Goal: Task Accomplishment & Management: Use online tool/utility

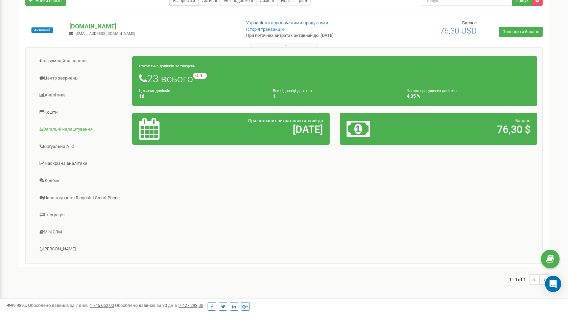
scroll to position [62, 0]
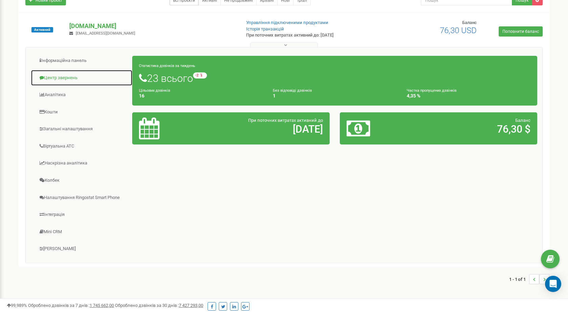
click at [67, 79] on link "Центр звернень" at bounding box center [82, 78] width 102 height 17
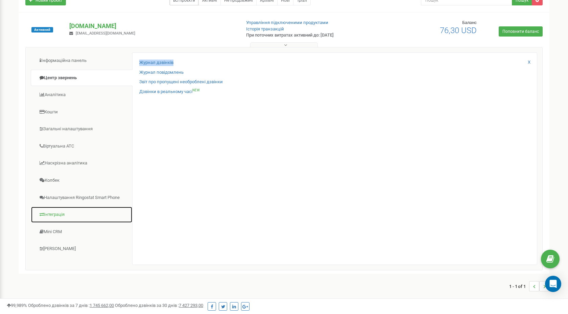
click at [60, 215] on link "Інтеграція" at bounding box center [82, 214] width 102 height 17
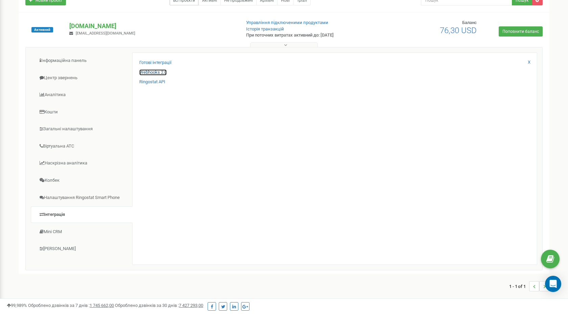
click at [150, 71] on link "Webhooks 2.0" at bounding box center [152, 72] width 27 height 6
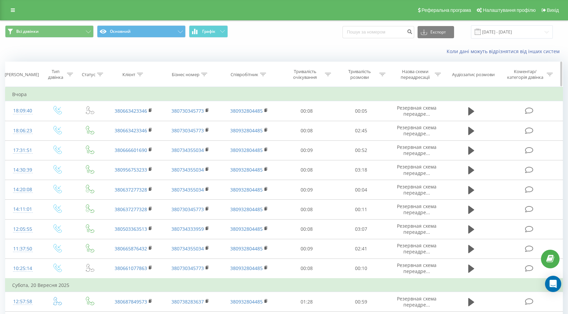
click at [99, 73] on icon at bounding box center [100, 74] width 6 height 3
click at [99, 106] on div at bounding box center [87, 107] width 48 height 6
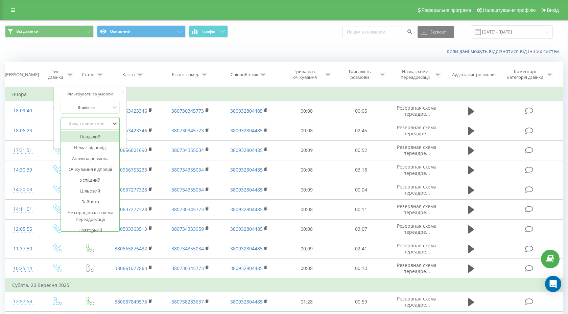
click at [101, 121] on div "Введіть значення" at bounding box center [87, 123] width 48 height 5
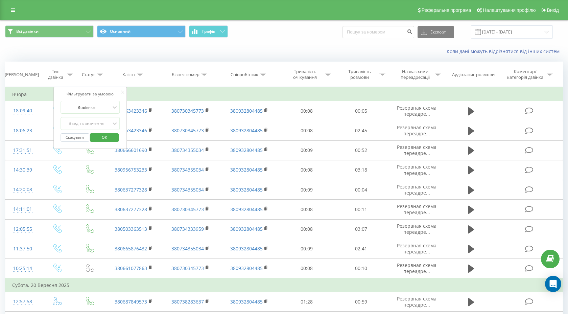
click at [422, 57] on div "Коли дані можуть відрізнятися вiд інших систем" at bounding box center [283, 51] width 567 height 16
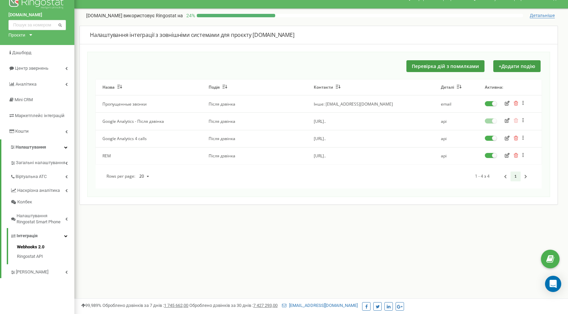
scroll to position [13, 0]
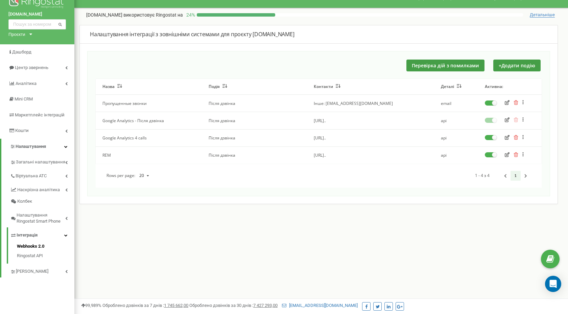
click at [506, 153] on icon "button" at bounding box center [507, 154] width 5 height 5
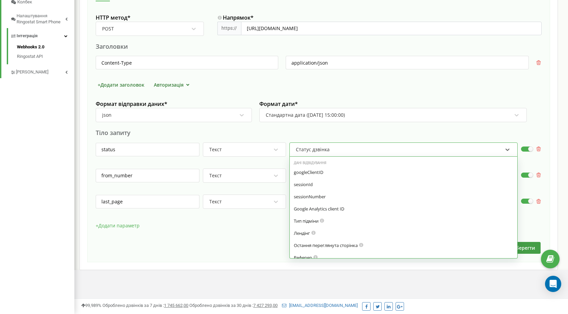
scroll to position [299, 0]
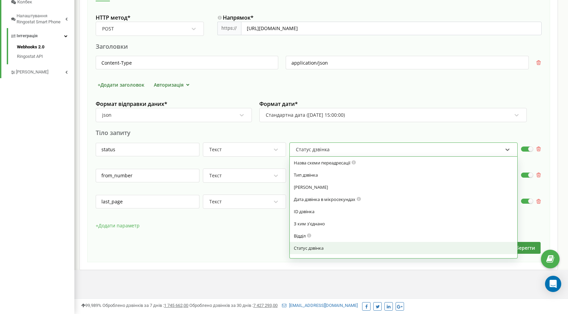
click at [426, 148] on div "Статус дзвінка" at bounding box center [399, 149] width 208 height 11
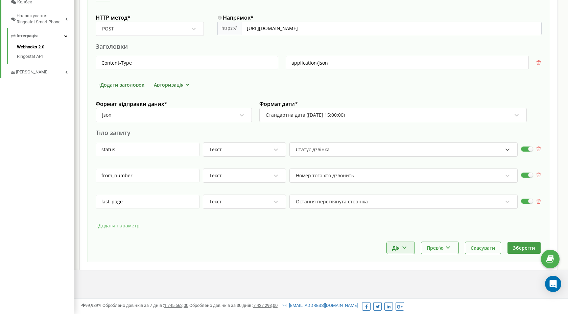
click at [403, 249] on icon at bounding box center [404, 246] width 6 height 4
click at [349, 235] on div "+ Додати параметр" at bounding box center [319, 228] width 446 height 17
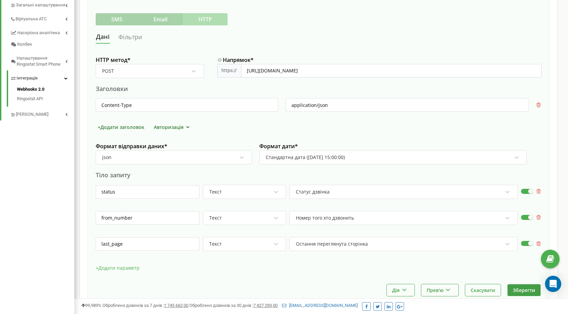
scroll to position [212, 0]
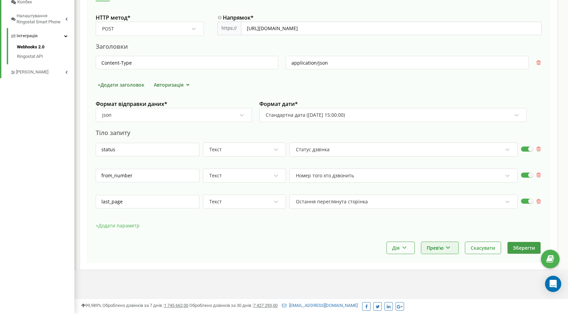
click at [442, 250] on button "Прев'ю" at bounding box center [439, 248] width 37 height 12
click at [442, 263] on div "Показати приклад" at bounding box center [462, 264] width 80 height 11
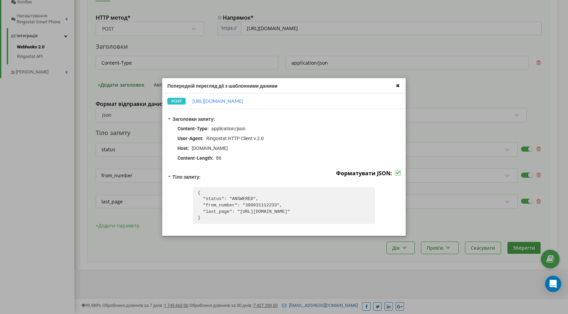
click at [398, 86] on icon at bounding box center [398, 86] width 8 height 8
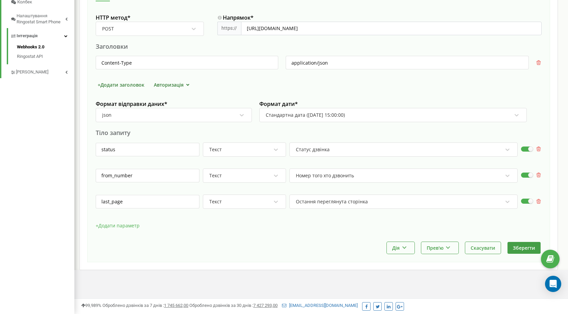
click at [124, 225] on button "+ Додати параметр" at bounding box center [118, 225] width 44 height 10
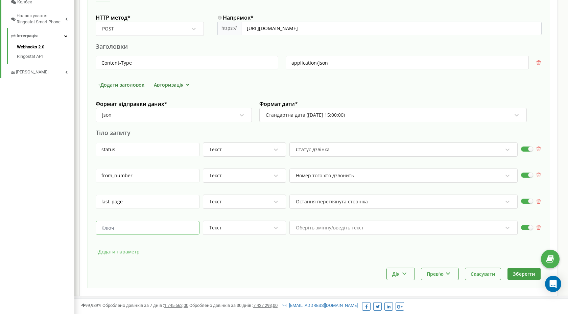
click at [122, 229] on input "text" at bounding box center [148, 228] width 104 height 14
paste input "ad_campaign_id"
drag, startPoint x: 110, startPoint y: 225, endPoint x: 90, endPoint y: 224, distance: 20.7
click at [90, 224] on div "Назва * REM Подія * Після дзвінка Активна: Сповіщення зовнішніх систем У цьому …" at bounding box center [318, 70] width 463 height 436
type input "campaign_id"
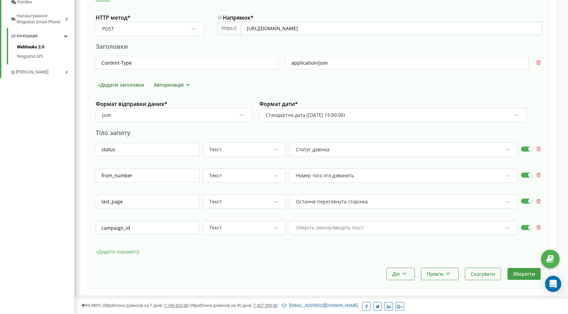
click at [400, 228] on div "Оберіть змінну/введіть текст" at bounding box center [403, 227] width 228 height 14
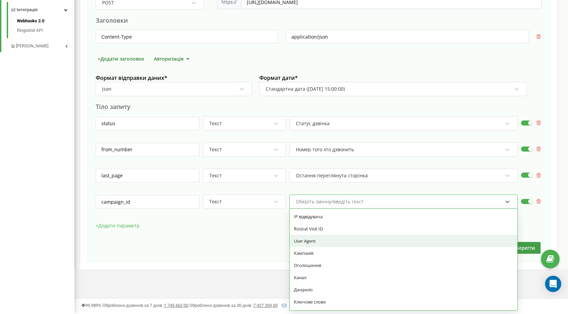
scroll to position [106, 0]
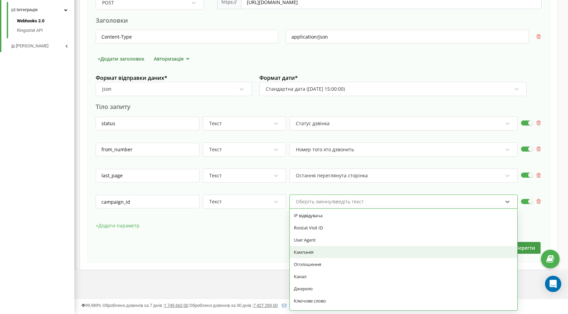
click at [321, 253] on div "Кампанія" at bounding box center [403, 252] width 219 height 6
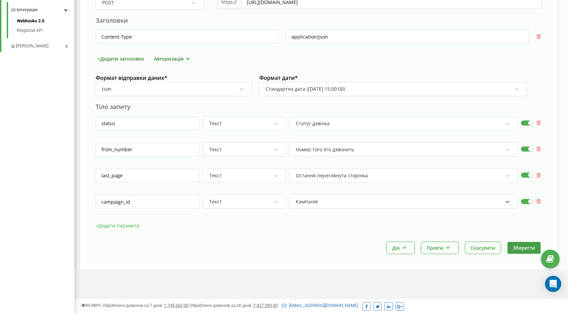
click at [317, 201] on div "Кампанія" at bounding box center [399, 201] width 208 height 11
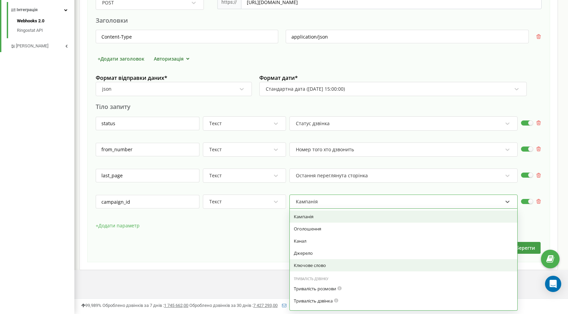
scroll to position [143, 0]
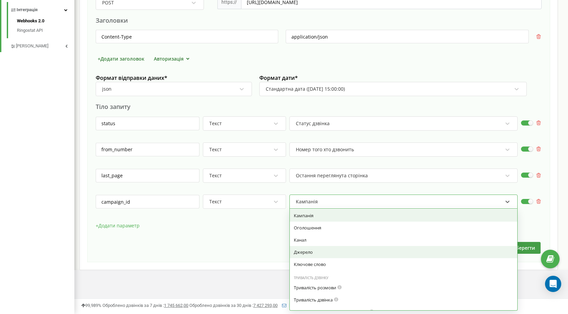
click at [322, 251] on div "Джерело" at bounding box center [403, 252] width 219 height 6
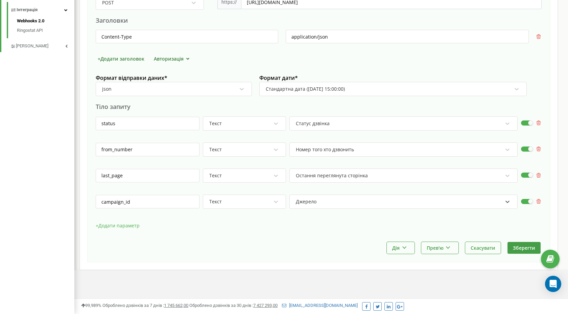
click at [120, 225] on button "+ Додати параметр" at bounding box center [118, 225] width 44 height 10
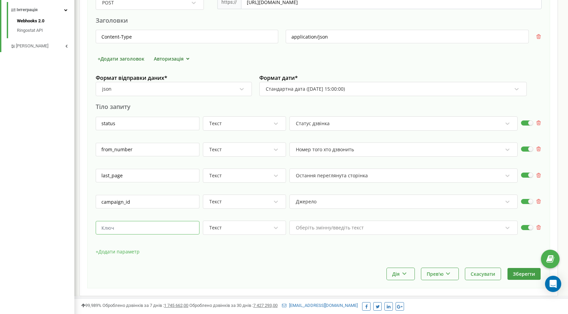
click at [156, 225] on input "text" at bounding box center [148, 228] width 104 height 14
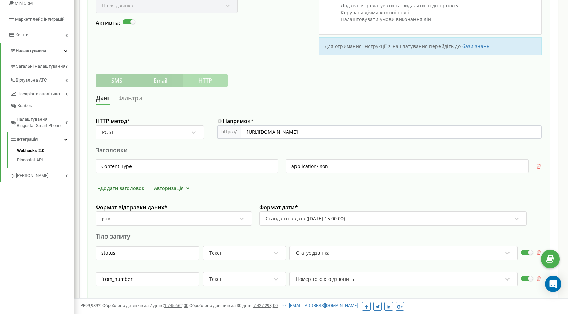
scroll to position [264, 0]
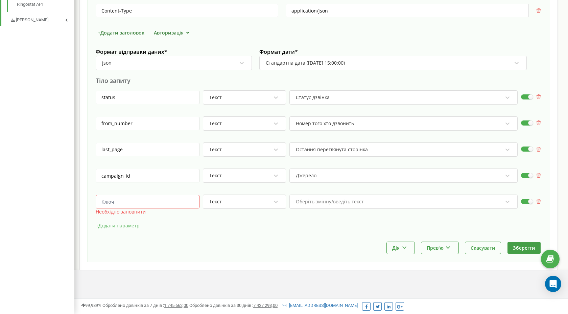
click at [134, 198] on input "text" at bounding box center [148, 202] width 104 height 14
paste input "Term"
click at [103, 202] on input "Term" at bounding box center [148, 202] width 104 height 14
type input "term"
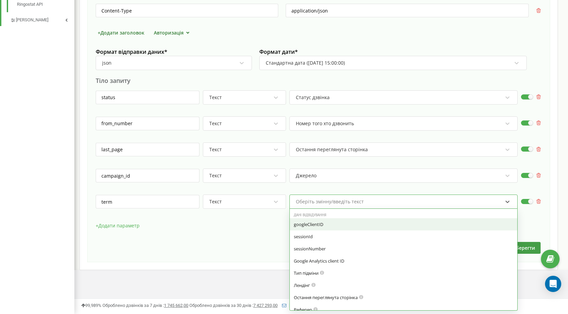
click at [314, 204] on div "Оберіть змінну/введіть текст" at bounding box center [330, 201] width 68 height 5
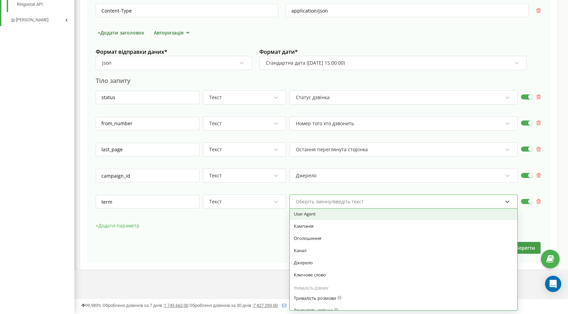
scroll to position [133, 0]
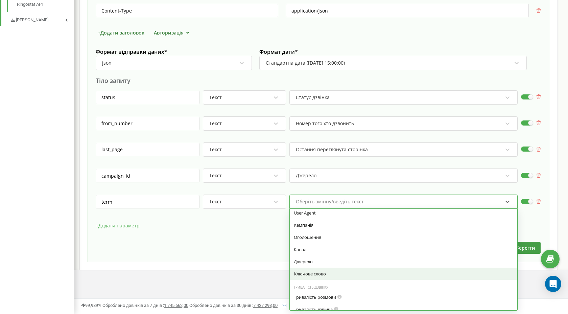
click at [315, 274] on div "Ключове слово" at bounding box center [403, 273] width 219 height 6
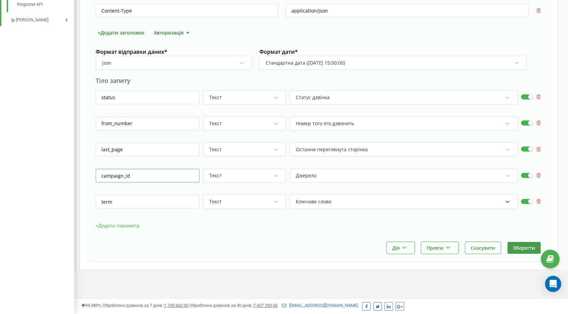
click at [126, 176] on input "campaign_id" at bounding box center [148, 176] width 104 height 14
click at [108, 199] on input "term" at bounding box center [148, 202] width 104 height 14
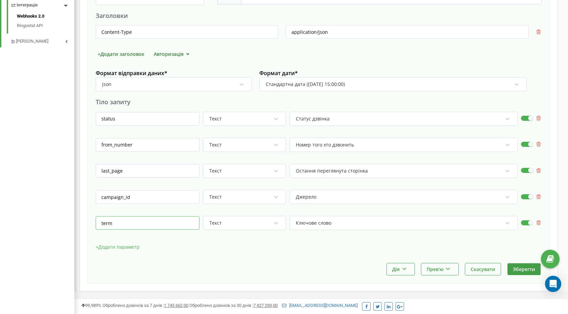
scroll to position [264, 0]
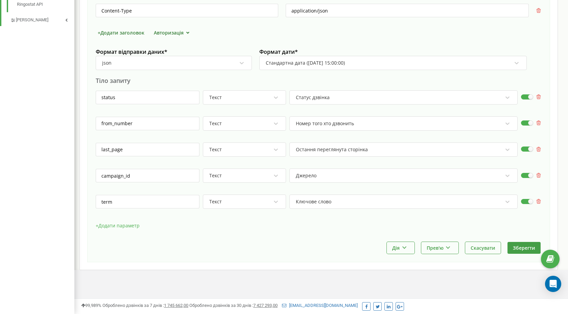
click at [121, 224] on button "+ Додати параметр" at bounding box center [118, 225] width 44 height 10
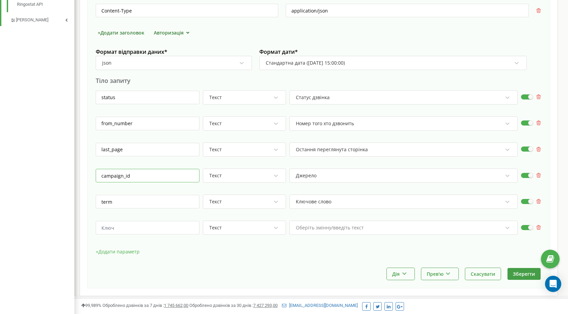
click at [147, 175] on input "campaign_id" at bounding box center [148, 176] width 104 height 14
click at [136, 231] on input "text" at bounding box center [148, 228] width 104 height 14
paste input "campaign_id"
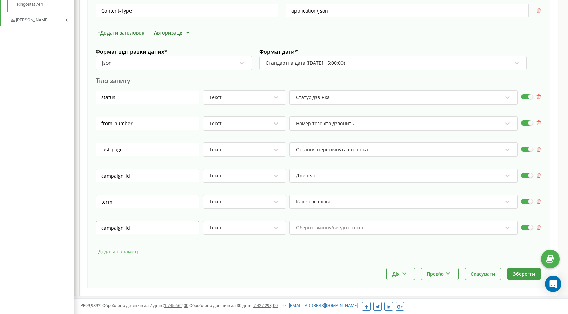
type input "campaign_id"
click at [345, 227] on div "Оберіть змінну/введіть текст" at bounding box center [403, 227] width 228 height 14
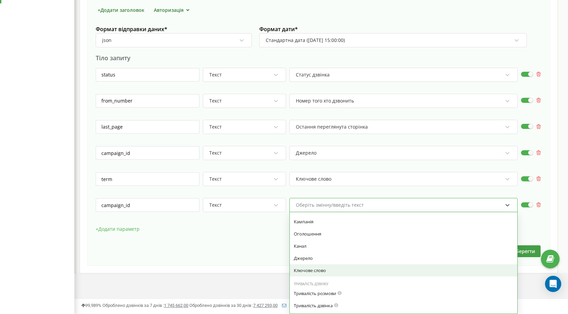
scroll to position [136, 0]
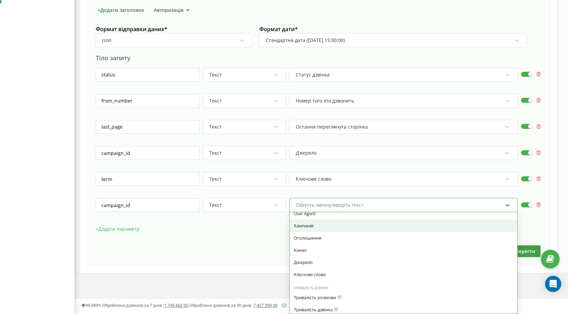
click at [333, 224] on div "Кампанія" at bounding box center [403, 225] width 219 height 6
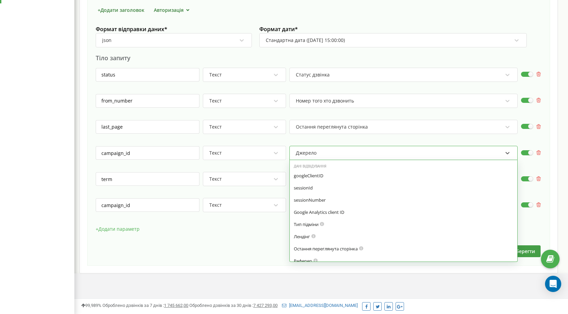
click at [332, 152] on div "Джерело" at bounding box center [399, 152] width 208 height 11
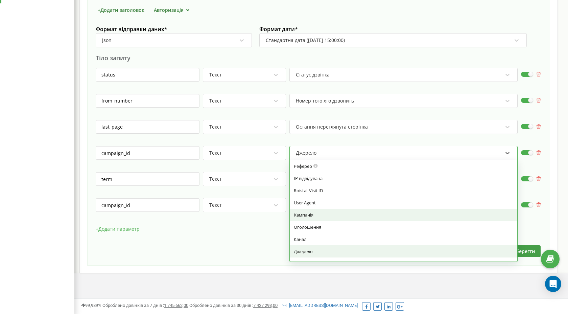
scroll to position [108, 0]
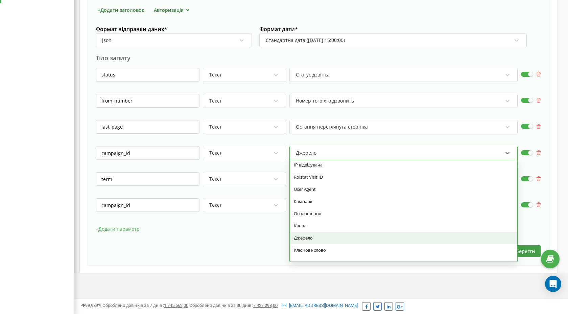
click at [324, 239] on div "Джерело" at bounding box center [403, 238] width 219 height 6
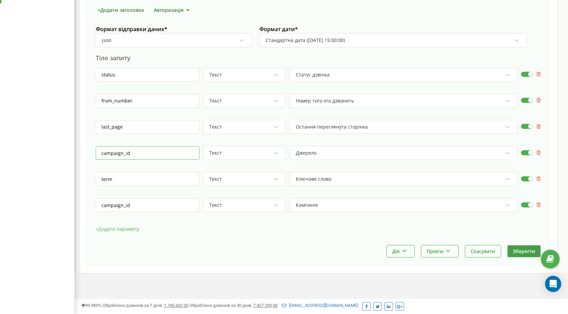
drag, startPoint x: 139, startPoint y: 157, endPoint x: 73, endPoint y: 147, distance: 66.6
click at [73, 147] on div "printbox.in.ua Проєкти printbox.in.ua Дашборд Центр звернень Аналiтика Mini CRM…" at bounding box center [284, 16] width 568 height 604
type input "source"
click at [522, 251] on button "Зберегти" at bounding box center [523, 251] width 33 height 12
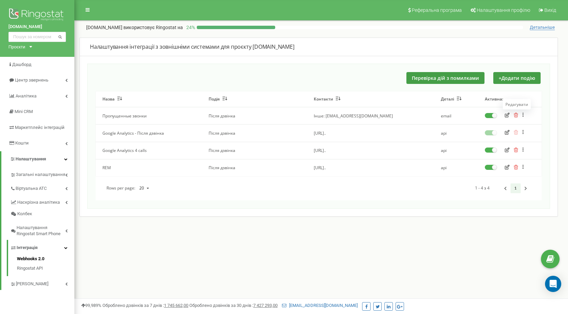
click at [507, 115] on icon "button" at bounding box center [507, 115] width 5 height 5
click at [507, 168] on icon "button" at bounding box center [507, 167] width 5 height 5
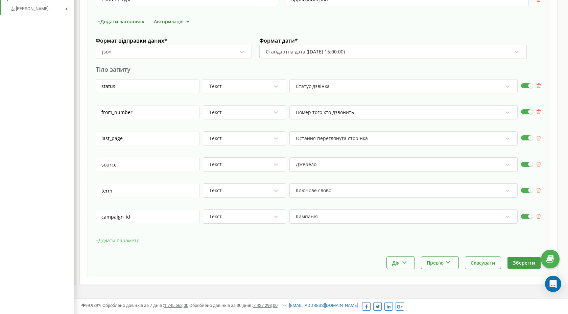
scroll to position [290, 0]
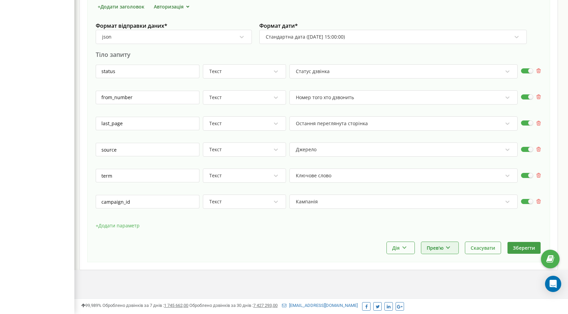
click at [444, 245] on button "Прев'ю" at bounding box center [439, 248] width 37 height 12
click at [443, 264] on div "Показати приклад" at bounding box center [462, 264] width 80 height 11
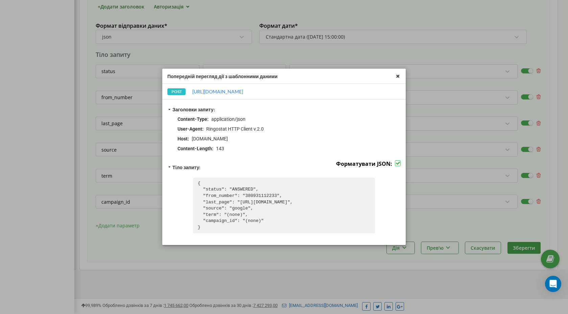
click at [254, 215] on pre "{ "status": "ANSWERED", "from_number": "380931112233", "last_page": "https://ex…" at bounding box center [284, 206] width 182 height 56
click at [242, 209] on pre "{ "status": "ANSWERED", "from_number": "380931112233", "last_page": "https://ex…" at bounding box center [284, 206] width 182 height 56
click at [398, 75] on icon at bounding box center [398, 76] width 8 height 8
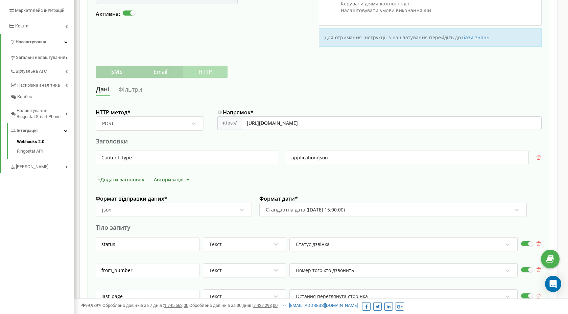
scroll to position [94, 0]
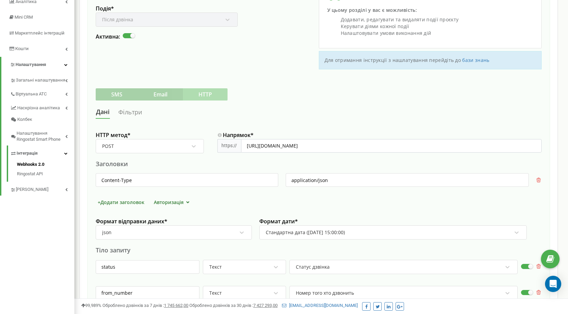
click at [165, 203] on button "Авторизація" at bounding box center [173, 201] width 42 height 7
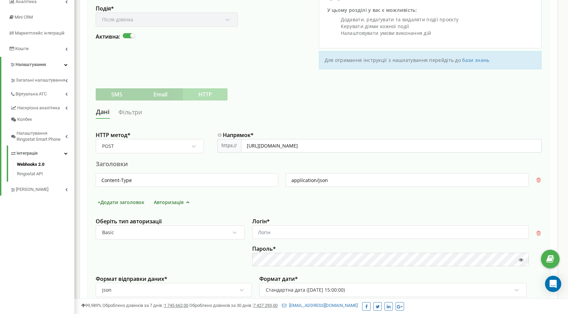
click at [166, 202] on button "Авторизація" at bounding box center [173, 201] width 42 height 7
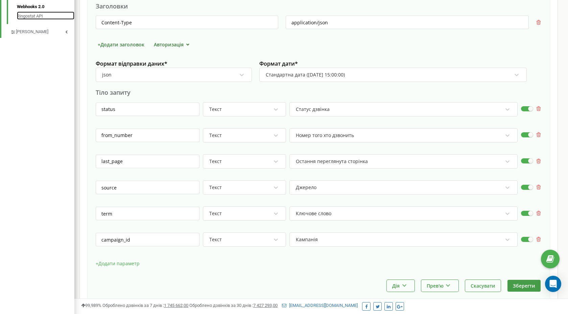
scroll to position [290, 0]
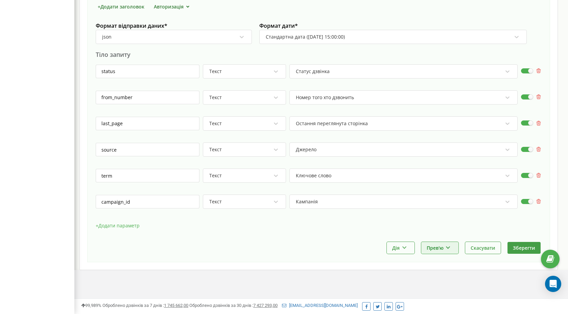
click at [446, 247] on icon at bounding box center [448, 246] width 6 height 4
click at [450, 266] on div "Показати приклад" at bounding box center [462, 264] width 80 height 11
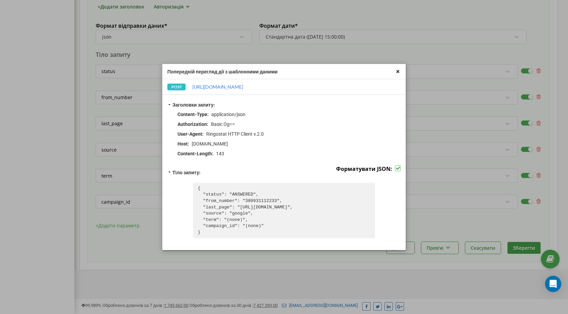
drag, startPoint x: 197, startPoint y: 187, endPoint x: 216, endPoint y: 230, distance: 46.9
click at [216, 230] on pre "{ "status": "ANSWERED", "from_number": "380931112233", "last_page": "https://ex…" at bounding box center [284, 211] width 182 height 56
copy pre "{ "status": "ANSWERED", "from_number": "380931112233", "last_page": "https://ex…"
click at [396, 72] on icon at bounding box center [398, 71] width 8 height 8
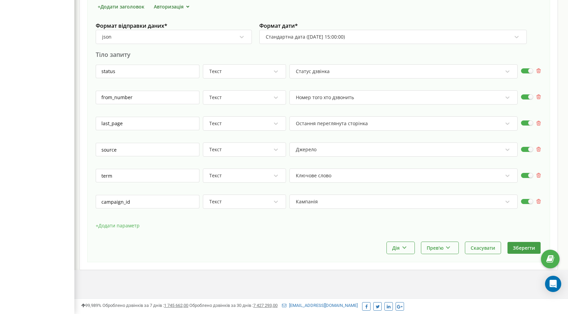
click at [297, 203] on div "Кампанія" at bounding box center [307, 201] width 22 height 6
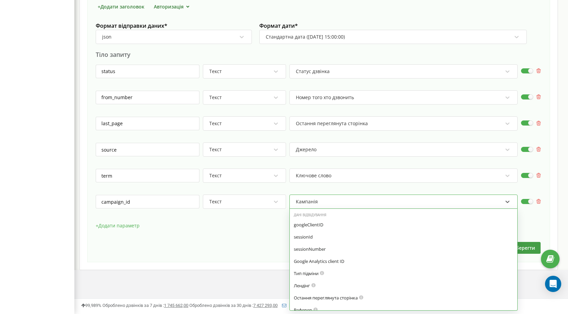
scroll to position [58, 0]
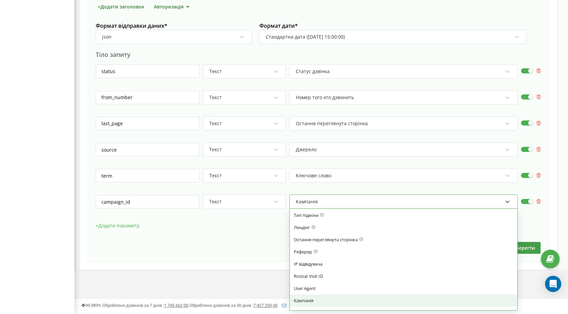
click at [297, 202] on div "Кампанія" at bounding box center [307, 201] width 22 height 6
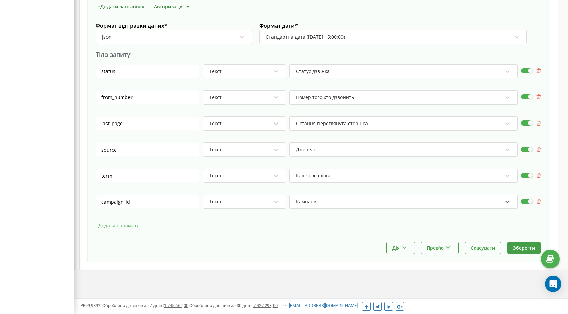
click at [252, 200] on div "Текст" at bounding box center [240, 201] width 63 height 11
click at [320, 209] on div at bounding box center [403, 212] width 228 height 6
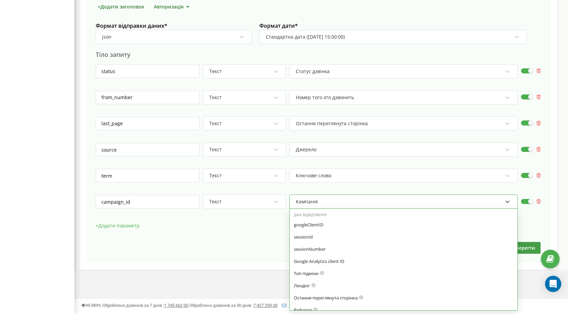
click at [320, 207] on div "Кампанія" at bounding box center [403, 201] width 228 height 14
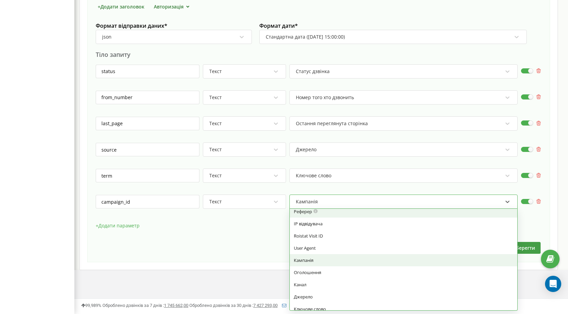
scroll to position [100, 0]
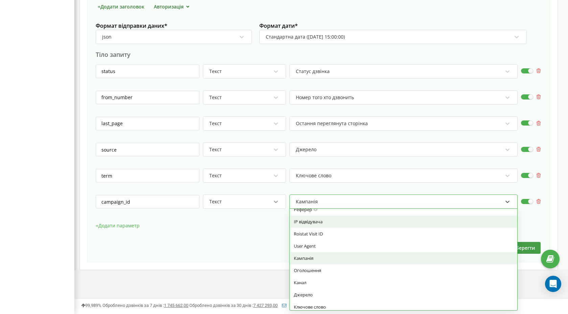
click at [273, 202] on icon at bounding box center [276, 201] width 7 height 7
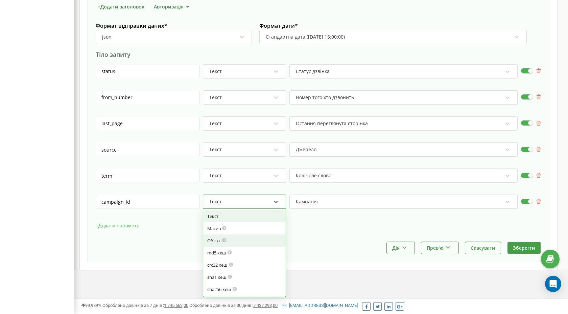
click at [252, 242] on div "Об'єкт" at bounding box center [244, 240] width 74 height 6
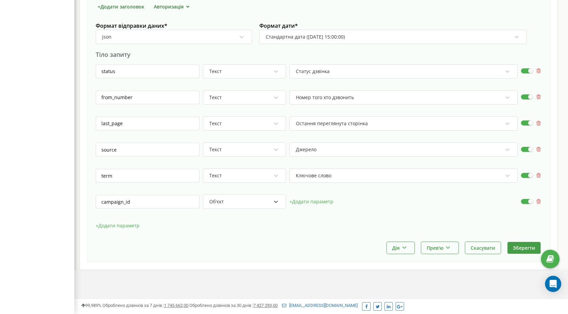
click at [440, 239] on div "HTTP метод * POST Напрямок * https:// https://europe-west1-ceoclubapi.cloudfunc…" at bounding box center [319, 87] width 446 height 310
click at [439, 245] on button "Прев'ю" at bounding box center [439, 248] width 37 height 12
click at [437, 266] on div "Показати приклад" at bounding box center [462, 264] width 80 height 11
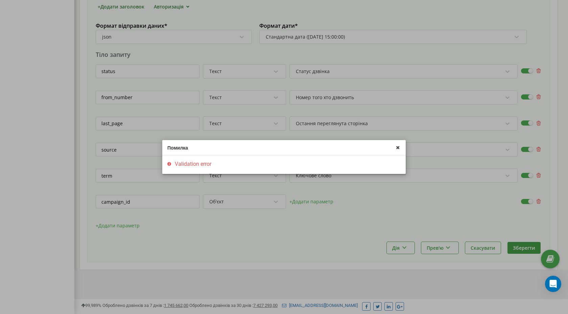
click at [308, 214] on div "Помилка Validation error" at bounding box center [284, 157] width 568 height 314
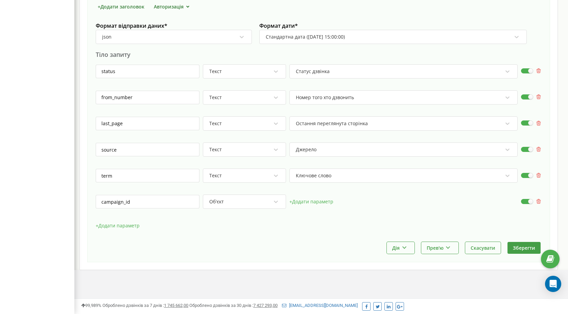
click at [315, 207] on div at bounding box center [403, 210] width 228 height 7
click at [315, 204] on button "+ Додати параметр" at bounding box center [311, 201] width 44 height 10
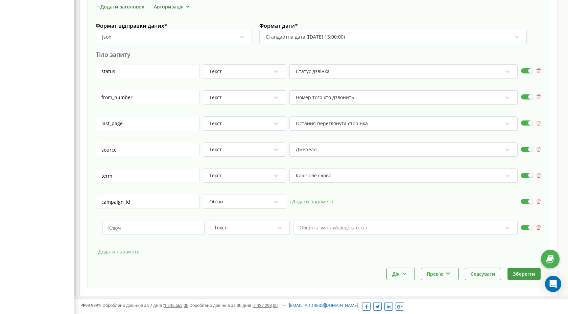
click at [538, 226] on icon at bounding box center [538, 227] width 5 height 5
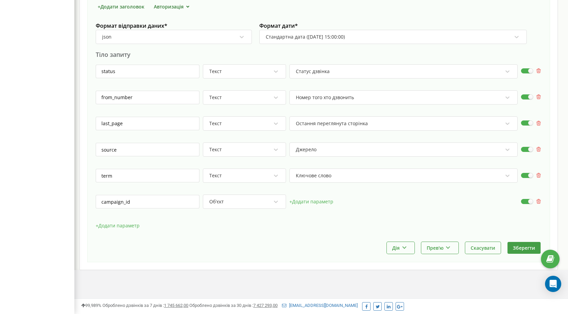
click at [244, 199] on div "Об'єкт" at bounding box center [240, 201] width 63 height 11
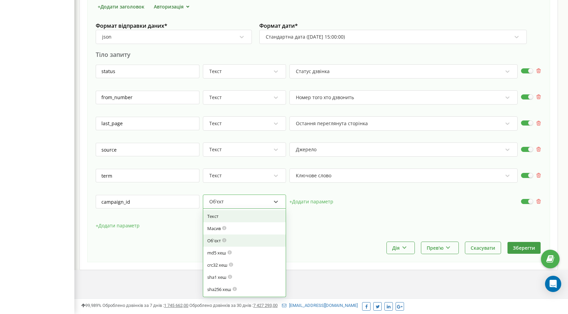
click at [243, 216] on div "Текст" at bounding box center [244, 216] width 74 height 6
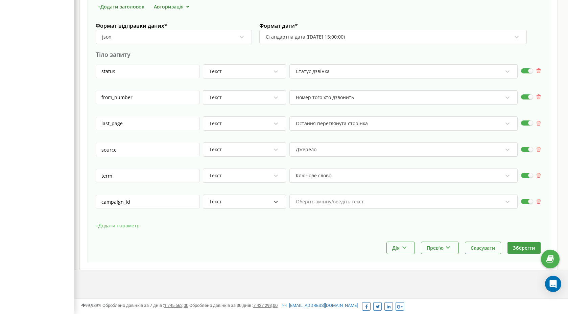
click at [344, 205] on div "Оберіть змінну/введіть текст" at bounding box center [399, 201] width 208 height 11
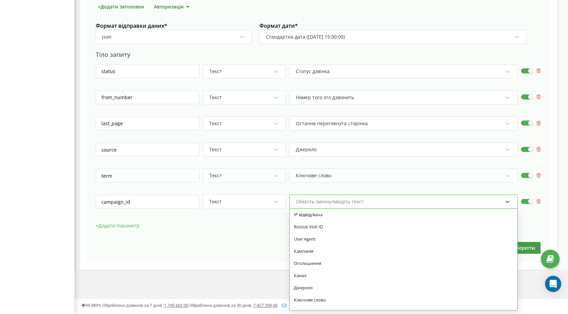
scroll to position [108, 0]
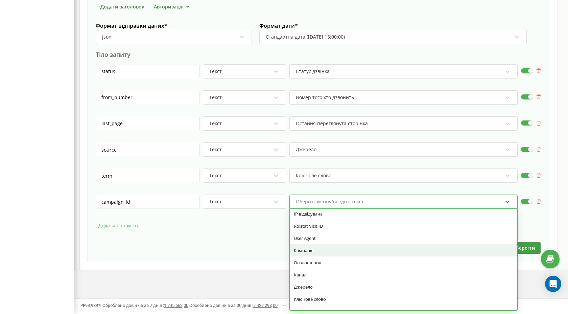
click at [338, 251] on div "Кампанія" at bounding box center [403, 250] width 219 height 6
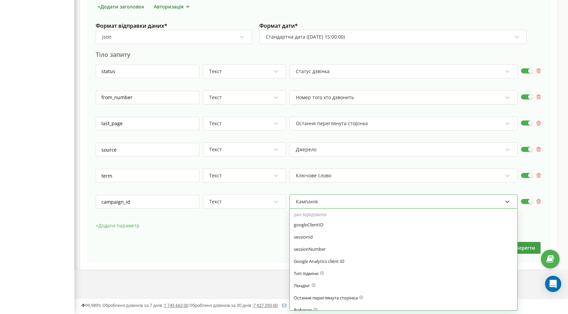
click at [360, 203] on div "Кампанія" at bounding box center [399, 201] width 208 height 11
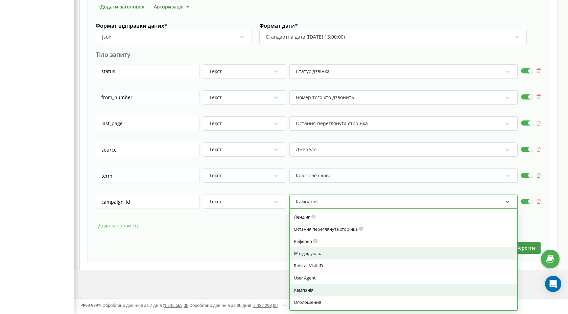
scroll to position [0, 0]
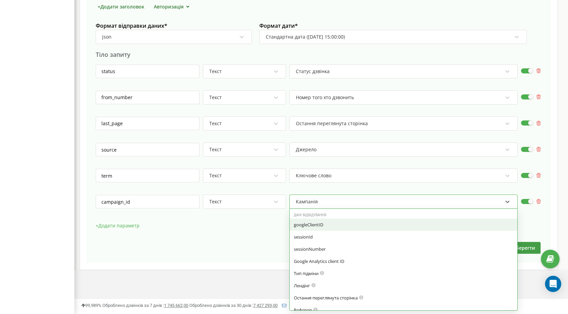
click at [344, 224] on div "googleClientID" at bounding box center [403, 224] width 219 height 6
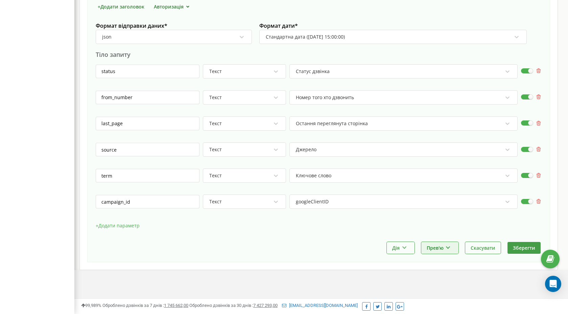
click at [447, 244] on icon at bounding box center [448, 246] width 6 height 4
click at [444, 261] on div "Показати приклад" at bounding box center [462, 264] width 80 height 11
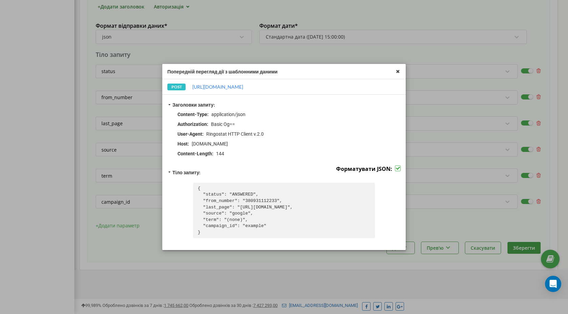
click at [255, 225] on pre "{ "status": "ANSWERED", "from_number": "380931112233", "last_page": "https://ex…" at bounding box center [284, 211] width 182 height 56
click at [399, 73] on icon at bounding box center [398, 71] width 8 height 8
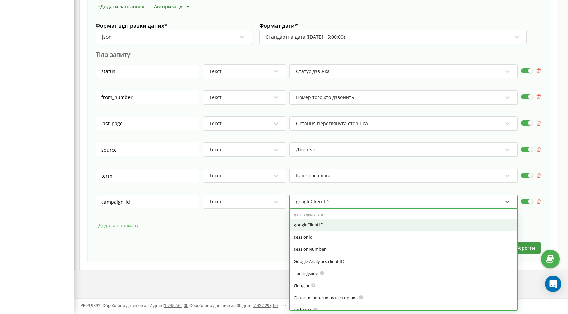
click at [307, 198] on div "googleClientID" at bounding box center [312, 201] width 33 height 6
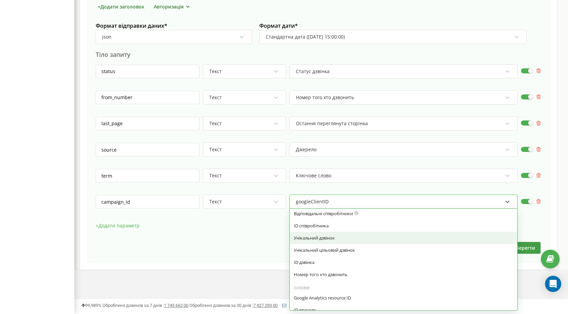
scroll to position [566, 0]
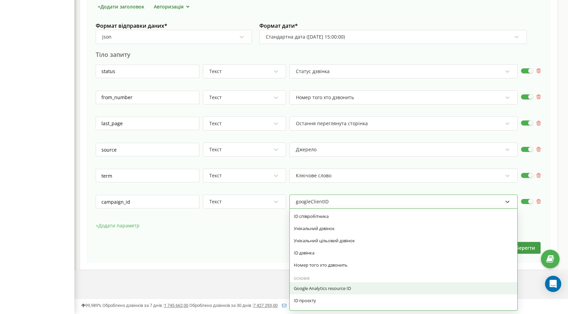
click at [315, 291] on div "Google Analytics resource ID" at bounding box center [404, 288] width 228 height 12
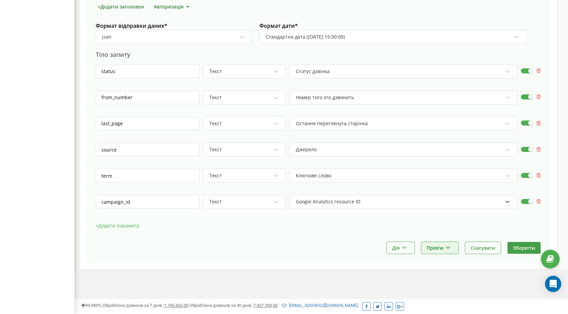
click at [436, 250] on button "Прев'ю" at bounding box center [439, 248] width 37 height 12
click at [438, 263] on div "Показати приклад" at bounding box center [462, 264] width 80 height 11
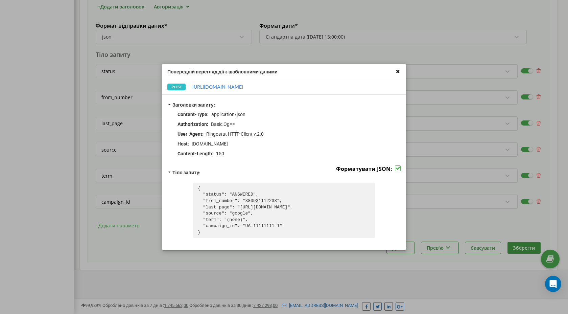
click at [397, 71] on icon at bounding box center [398, 71] width 8 height 8
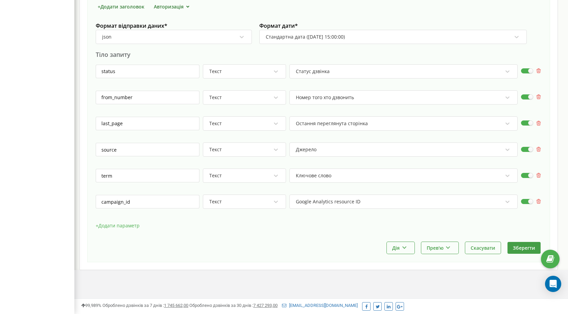
click at [360, 204] on div "Google Analytics resource ID" at bounding box center [399, 201] width 208 height 11
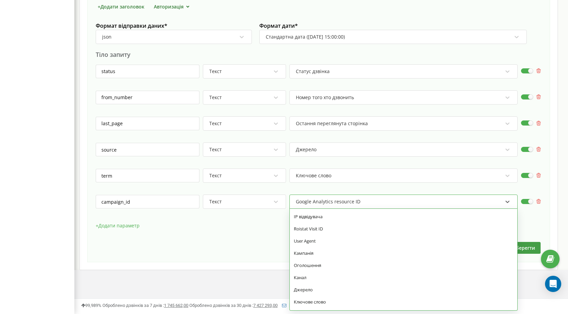
scroll to position [107, 0]
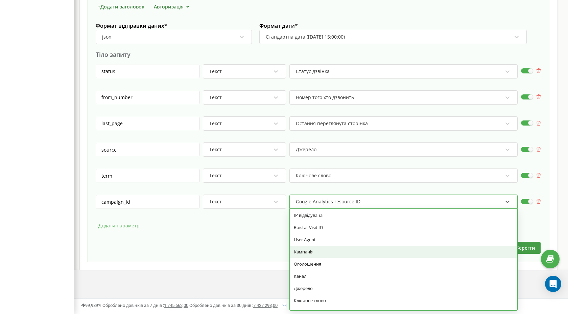
click at [322, 250] on div "Кампанія" at bounding box center [403, 252] width 219 height 6
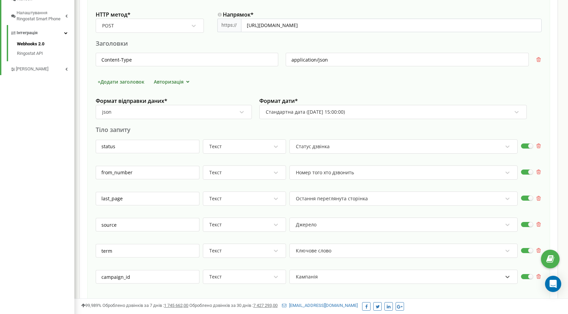
scroll to position [214, 0]
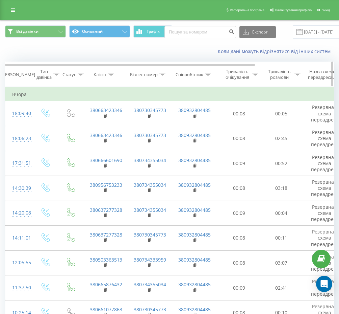
click at [83, 75] on div "Клієнт" at bounding box center [105, 75] width 44 height 6
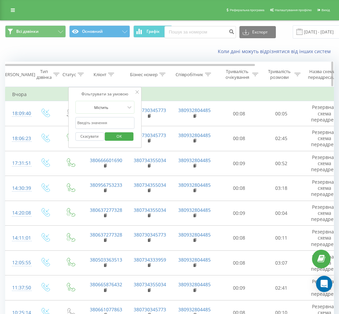
click at [82, 74] on icon at bounding box center [81, 74] width 6 height 3
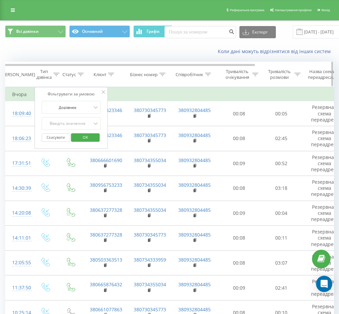
click at [82, 74] on icon at bounding box center [81, 74] width 6 height 3
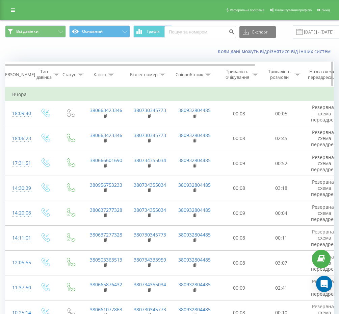
click at [81, 72] on div at bounding box center [81, 75] width 6 height 6
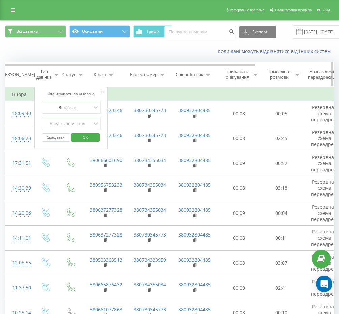
click at [76, 76] on div "Статус" at bounding box center [73, 75] width 21 height 6
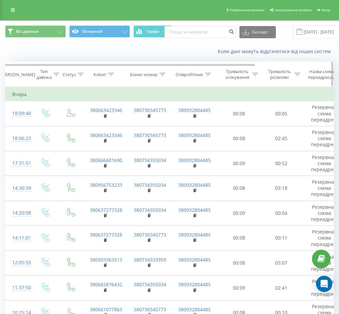
click at [70, 74] on div "Статус" at bounding box center [70, 75] width 14 height 6
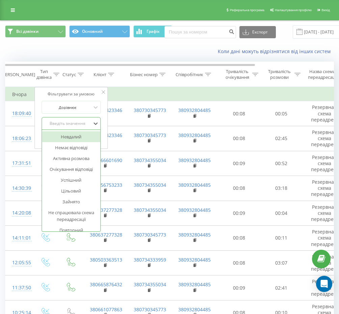
click at [71, 124] on div "Введіть значення" at bounding box center [68, 123] width 48 height 5
click at [180, 50] on div "Коли дані можуть відрізнятися вiд інших систем" at bounding box center [233, 51] width 212 height 7
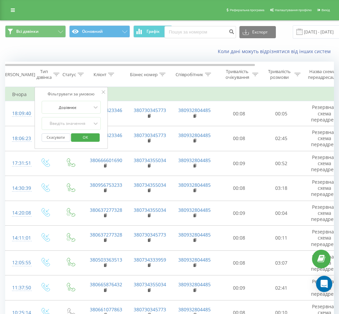
click at [180, 50] on div "Коли дані можуть відрізнятися вiд інших систем" at bounding box center [233, 51] width 212 height 7
click at [103, 92] on icon at bounding box center [103, 91] width 3 height 3
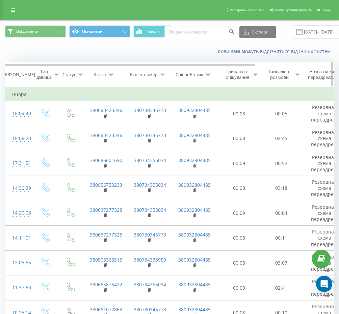
click at [75, 72] on div "Статус" at bounding box center [70, 75] width 14 height 6
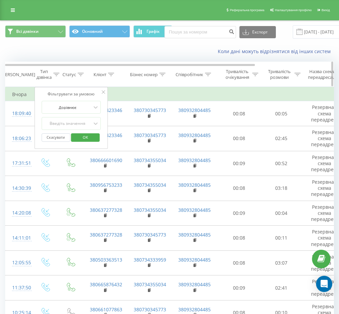
click at [75, 74] on div "Статус" at bounding box center [70, 75] width 14 height 6
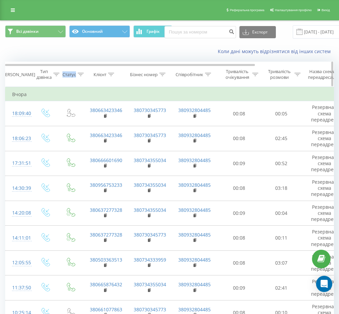
click at [75, 74] on div "Статус" at bounding box center [70, 75] width 14 height 6
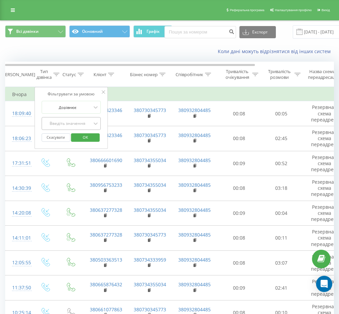
click at [75, 119] on div "Введіть значення" at bounding box center [67, 123] width 49 height 10
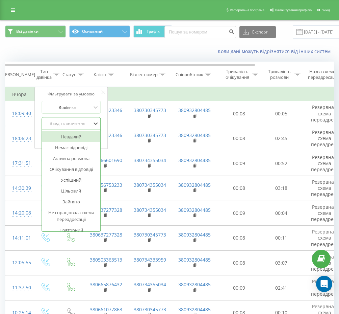
click at [76, 123] on div "Введіть значення" at bounding box center [68, 123] width 48 height 5
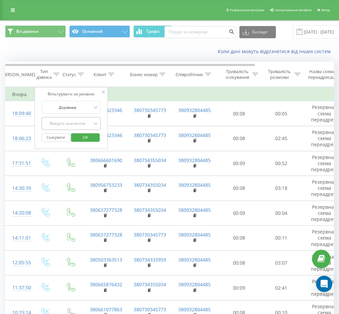
click at [69, 125] on div "Введіть значення" at bounding box center [68, 123] width 48 height 5
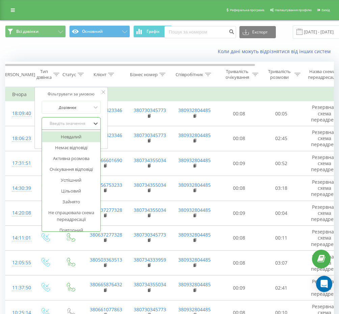
scroll to position [80, 0]
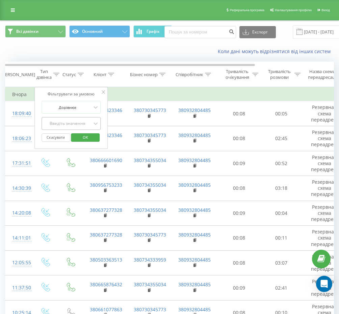
click at [75, 122] on div "Введіть значення" at bounding box center [68, 123] width 48 height 5
type input "`"
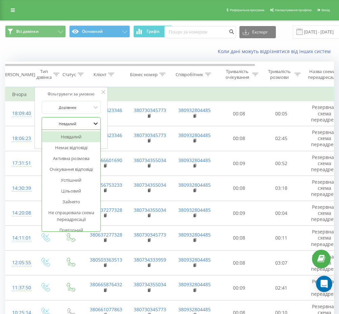
click at [96, 122] on icon at bounding box center [95, 123] width 7 height 7
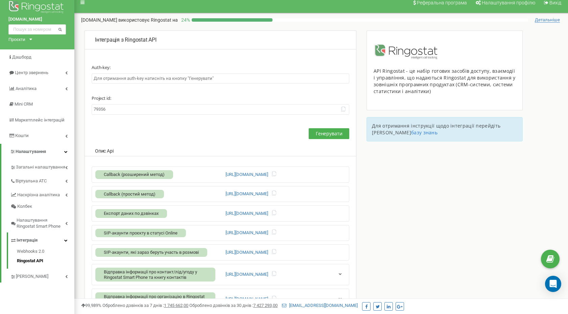
scroll to position [7, 0]
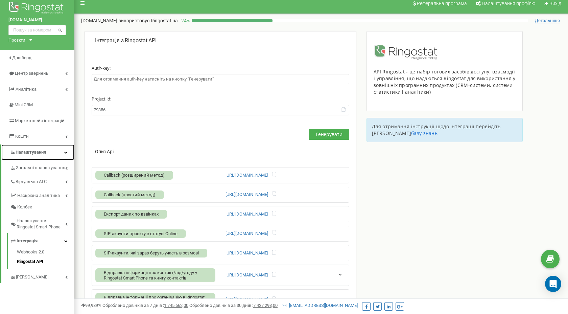
click at [54, 157] on link "Налаштування" at bounding box center [37, 152] width 73 height 16
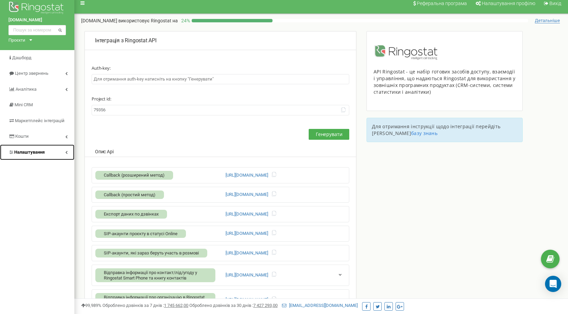
click at [52, 149] on link "Налаштування" at bounding box center [37, 152] width 74 height 16
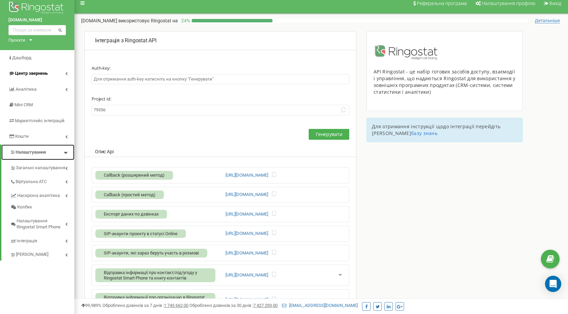
scroll to position [8, 0]
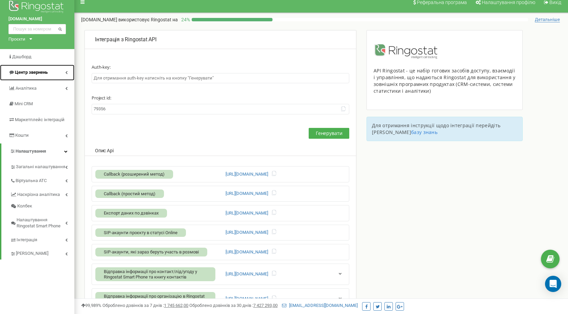
click at [54, 79] on link "Центр звернень" at bounding box center [37, 73] width 74 height 16
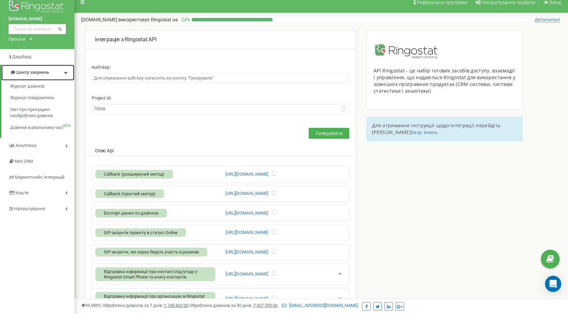
click at [54, 79] on link "Центр звернень" at bounding box center [37, 73] width 73 height 16
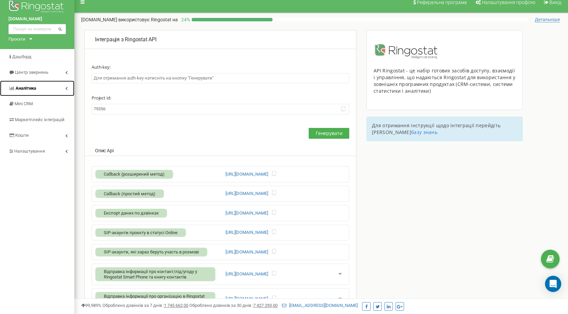
click at [48, 90] on link "Аналiтика" at bounding box center [37, 88] width 74 height 16
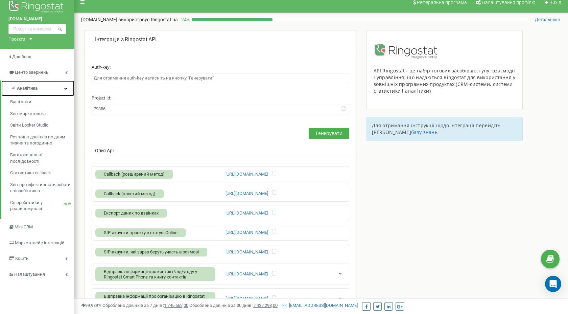
click at [48, 90] on link "Аналiтика" at bounding box center [37, 88] width 73 height 16
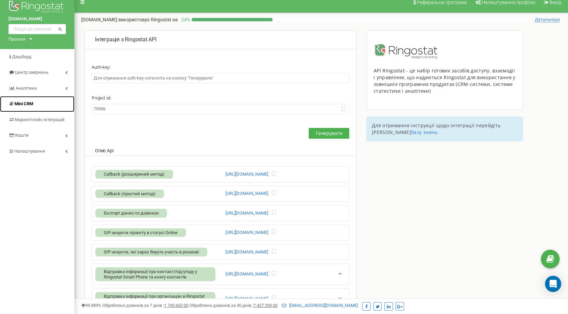
click at [40, 108] on link "Mini CRM" at bounding box center [37, 104] width 74 height 16
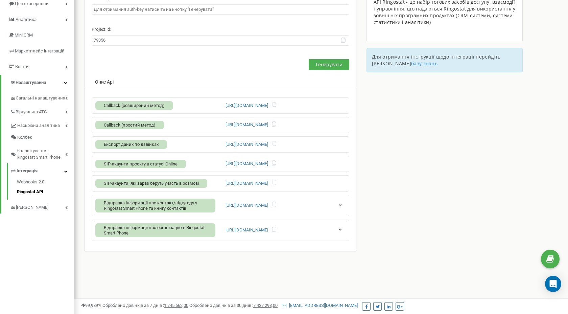
scroll to position [92, 0]
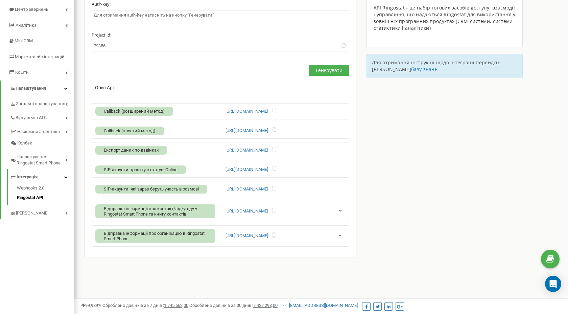
scroll to position [54, 0]
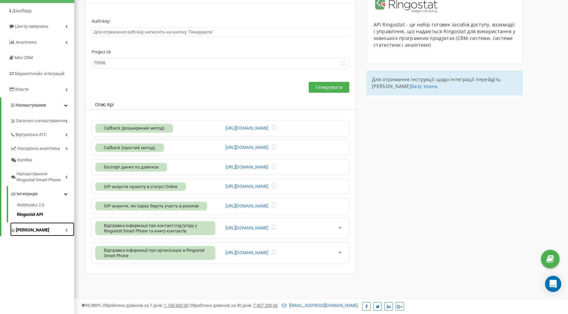
click at [56, 235] on link "[PERSON_NAME]" at bounding box center [42, 229] width 64 height 14
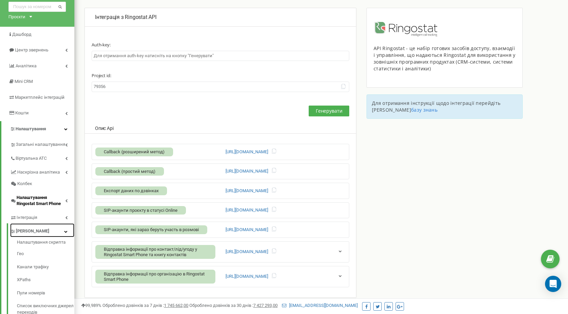
scroll to position [26, 0]
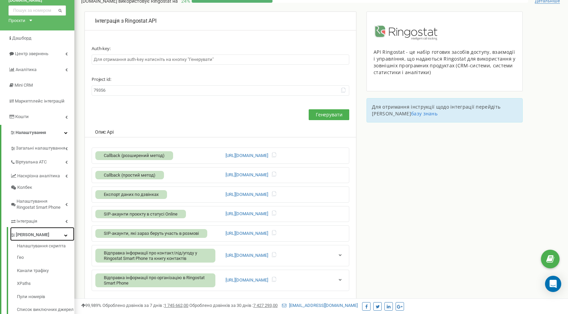
click at [51, 232] on link "[PERSON_NAME]" at bounding box center [42, 234] width 64 height 14
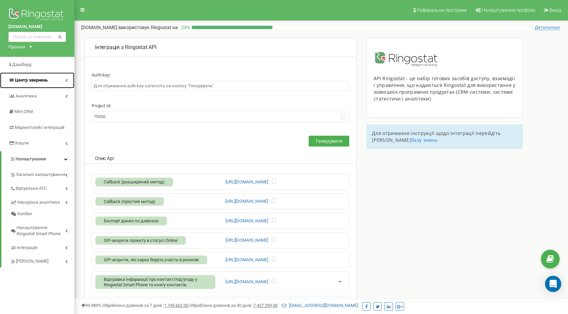
click at [60, 85] on link "Центр звернень" at bounding box center [37, 80] width 74 height 16
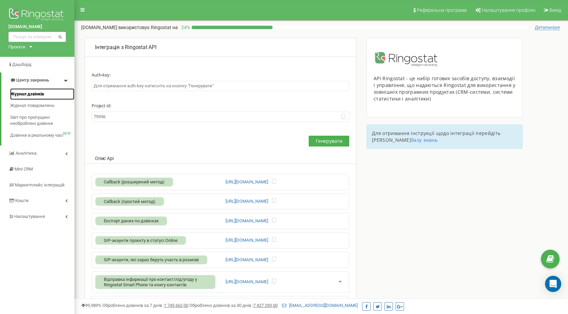
click at [44, 95] on span "Журнал дзвінків" at bounding box center [27, 94] width 34 height 6
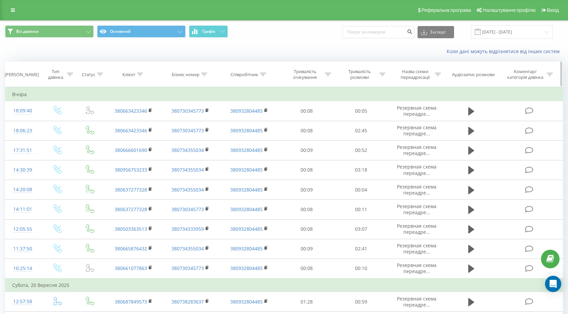
click at [92, 77] on th "Статус" at bounding box center [90, 74] width 30 height 25
click at [92, 73] on div "Статус" at bounding box center [89, 75] width 14 height 6
click at [102, 124] on div "Введіть значення" at bounding box center [87, 123] width 48 height 5
click at [181, 89] on td "Вчора" at bounding box center [284, 95] width 558 height 14
click at [187, 52] on div "Коли дані можуть відрізнятися вiд інших систем" at bounding box center [283, 51] width 567 height 16
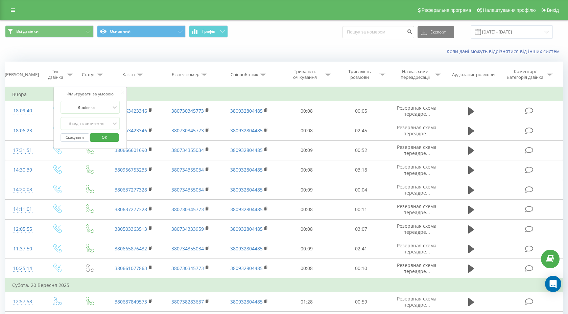
click at [122, 92] on icon at bounding box center [122, 91] width 3 height 3
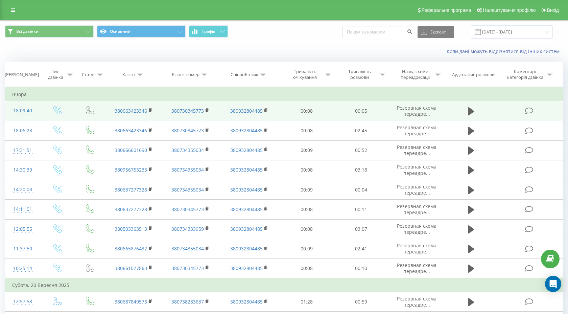
click at [39, 113] on td "18:09:40" at bounding box center [22, 111] width 35 height 20
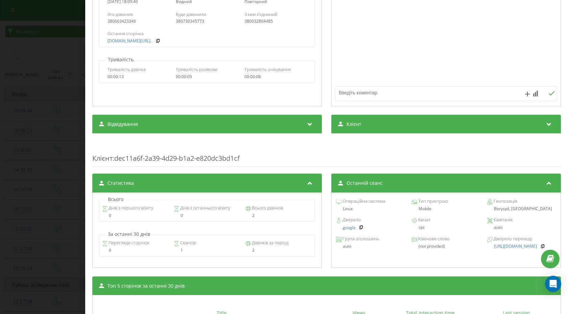
scroll to position [125, 0]
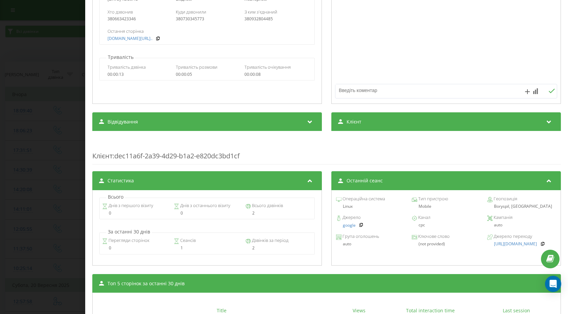
click at [498, 226] on div "auto" at bounding box center [521, 224] width 69 height 5
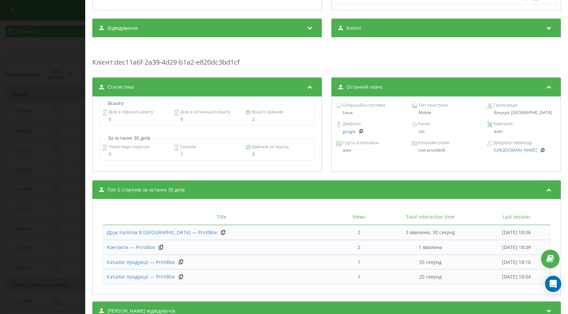
scroll to position [224, 0]
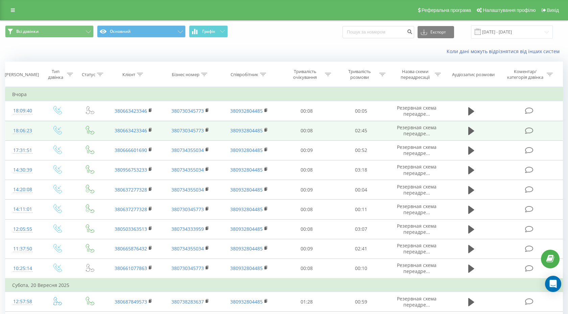
click at [42, 129] on td at bounding box center [57, 131] width 35 height 20
click at [31, 129] on div "18:06:23" at bounding box center [22, 130] width 21 height 13
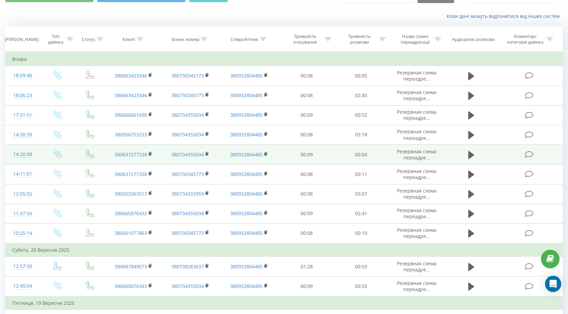
scroll to position [40, 0]
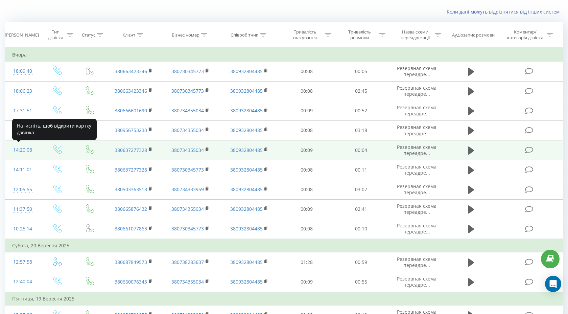
click at [18, 153] on div "14:20:08" at bounding box center [22, 149] width 21 height 13
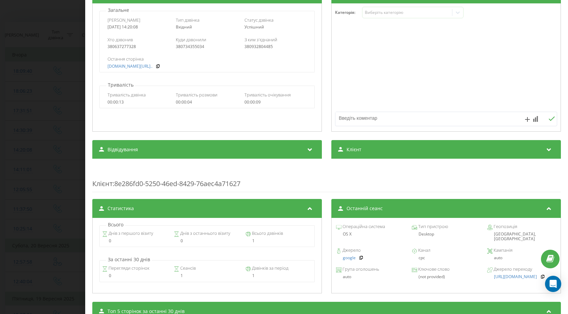
scroll to position [126, 0]
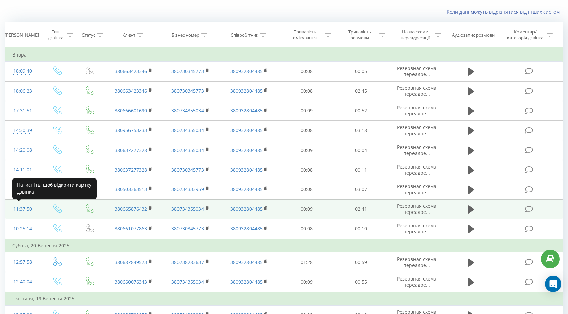
click at [26, 211] on div "11:37:50" at bounding box center [22, 209] width 21 height 13
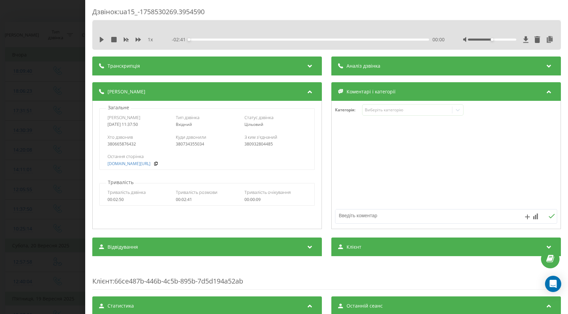
click at [50, 34] on div "Дзвінок : ua15_-1758530269.3954590 1 x - 02:41 00:00 00:00 Транскрипція Для AI-…" at bounding box center [284, 157] width 568 height 314
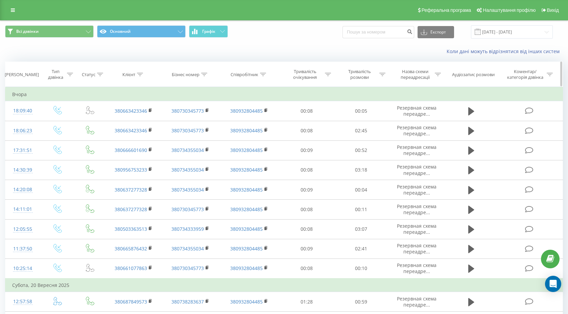
click at [95, 70] on th "Статус" at bounding box center [90, 74] width 30 height 25
click at [95, 72] on div "Статус" at bounding box center [92, 75] width 21 height 6
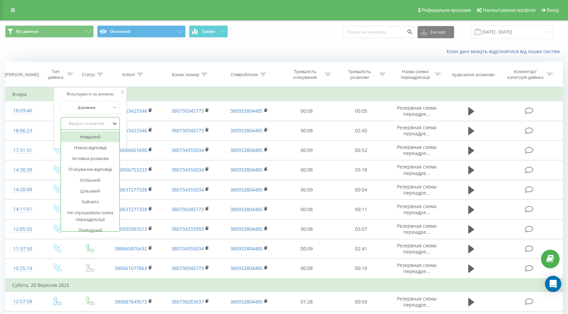
click at [89, 121] on div "Введіть значення" at bounding box center [87, 123] width 48 height 5
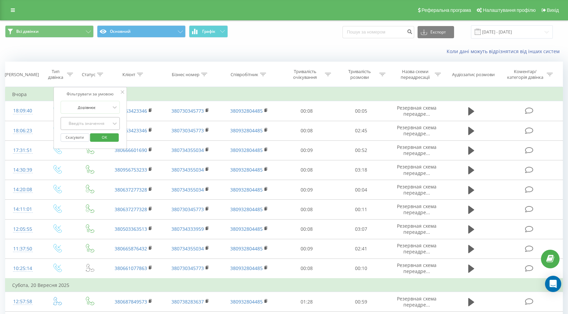
click at [96, 124] on div "Введіть значення" at bounding box center [87, 123] width 48 height 5
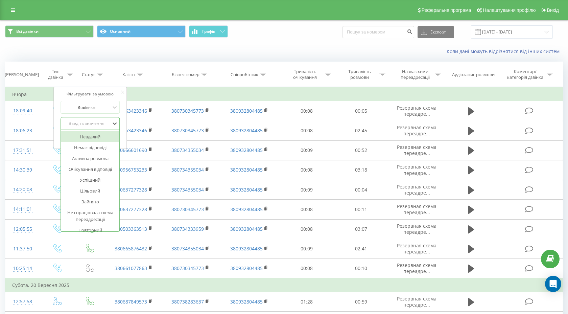
click at [92, 139] on div "Невдалий" at bounding box center [90, 136] width 59 height 11
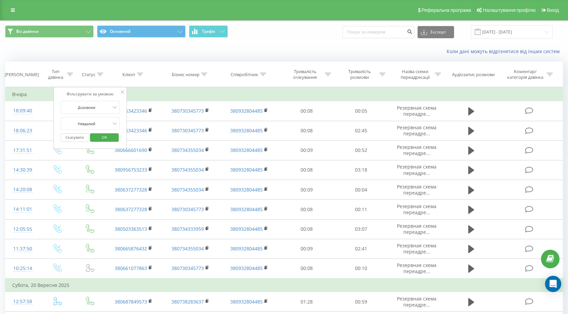
click at [109, 134] on span "OK" at bounding box center [104, 137] width 19 height 10
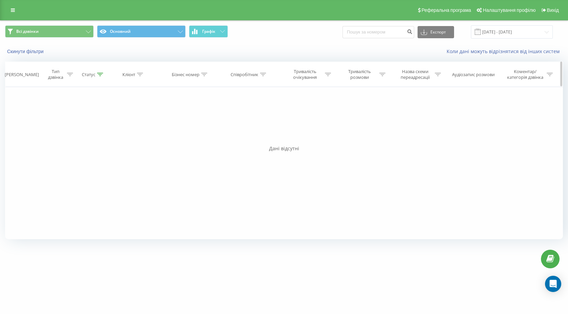
click at [100, 74] on icon at bounding box center [100, 74] width 6 height 3
click at [97, 120] on div at bounding box center [87, 123] width 48 height 6
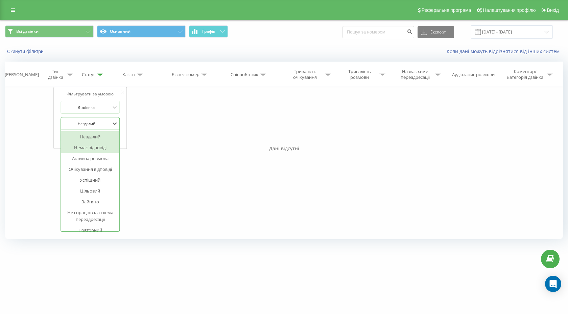
click at [94, 143] on div "Немає відповіді" at bounding box center [90, 147] width 59 height 11
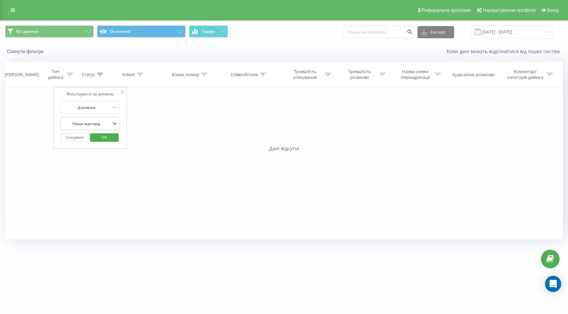
click at [101, 139] on span "OK" at bounding box center [104, 137] width 19 height 10
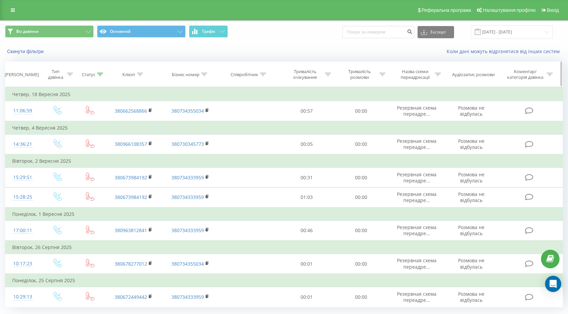
click at [100, 75] on icon at bounding box center [100, 74] width 6 height 3
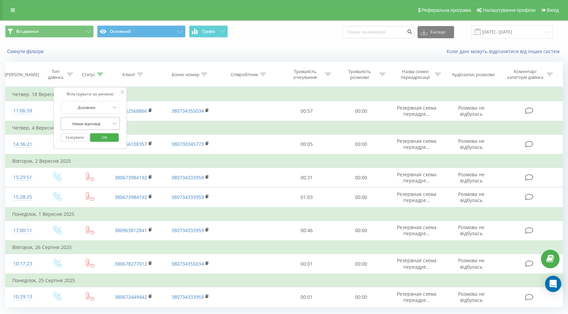
click at [93, 121] on div at bounding box center [87, 123] width 48 height 6
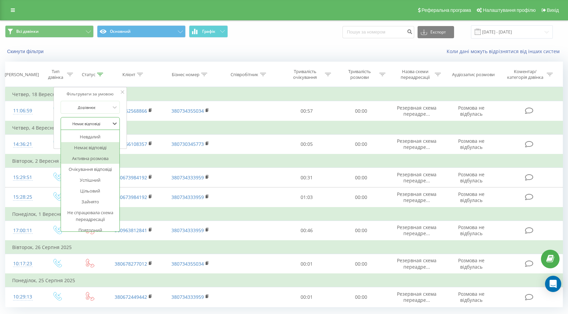
click at [92, 161] on div "Активна розмова" at bounding box center [90, 158] width 59 height 11
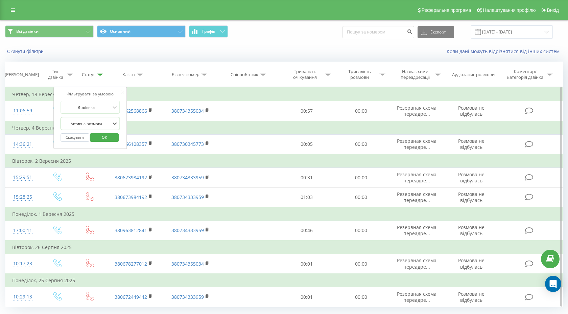
click at [99, 134] on span "OK" at bounding box center [104, 137] width 19 height 10
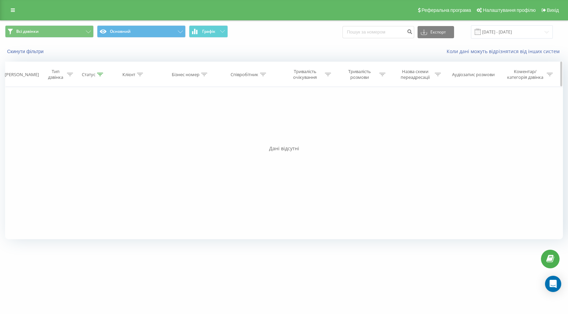
click at [100, 71] on th "Статус" at bounding box center [90, 74] width 30 height 25
click at [100, 73] on icon at bounding box center [100, 74] width 6 height 3
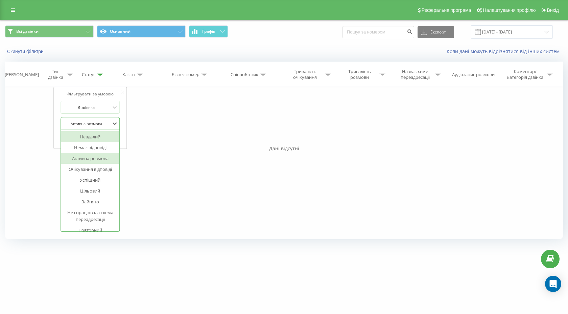
click at [89, 121] on div at bounding box center [87, 123] width 48 height 6
click at [89, 179] on div "Успішний" at bounding box center [90, 179] width 59 height 11
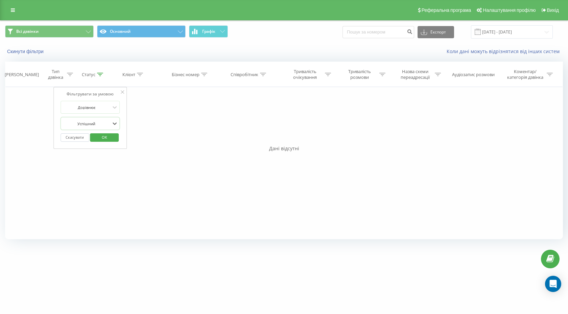
click at [103, 139] on span "OK" at bounding box center [104, 137] width 19 height 10
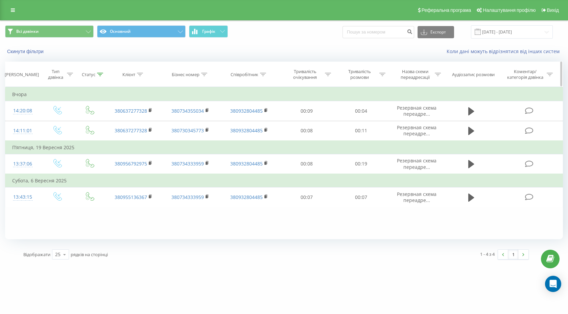
click at [95, 72] on div "Статус" at bounding box center [89, 75] width 14 height 6
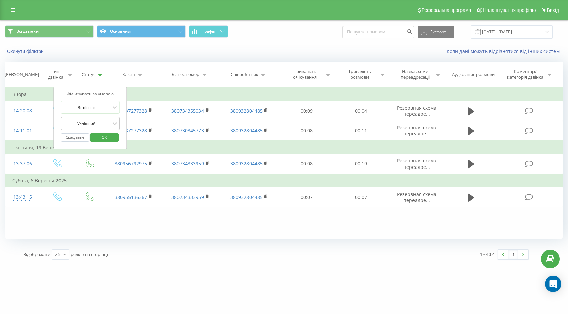
click at [89, 122] on div at bounding box center [87, 123] width 48 height 6
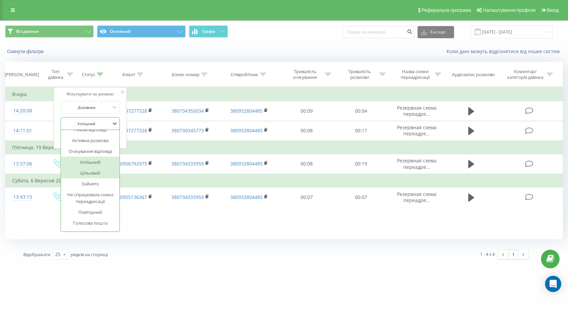
scroll to position [19, 0]
click at [93, 180] on div "Зайнято" at bounding box center [90, 182] width 59 height 11
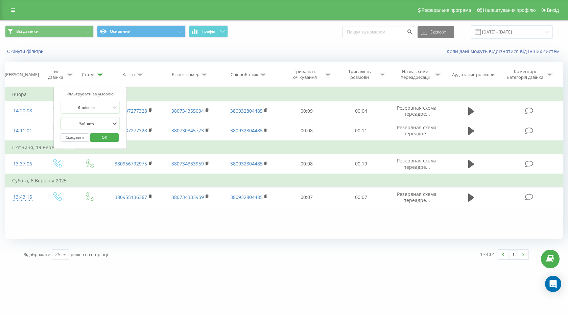
click at [109, 137] on span "OK" at bounding box center [104, 137] width 19 height 10
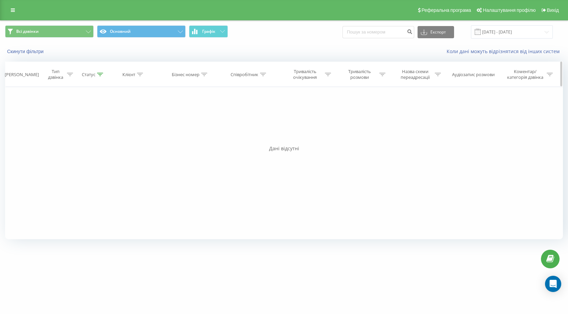
click at [99, 73] on icon at bounding box center [100, 74] width 6 height 3
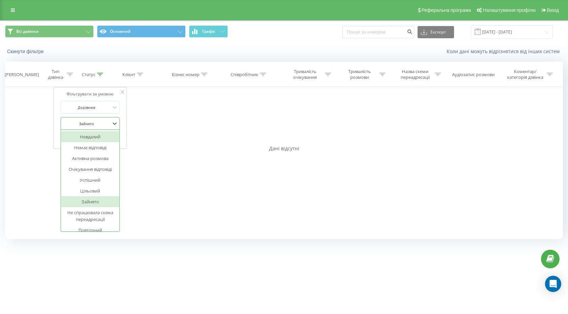
click at [98, 127] on div "Зайнято" at bounding box center [86, 123] width 49 height 10
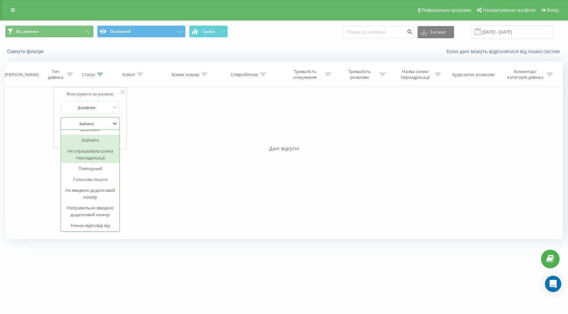
click at [99, 159] on div "Не спрацювала схема переадресації" at bounding box center [90, 154] width 59 height 18
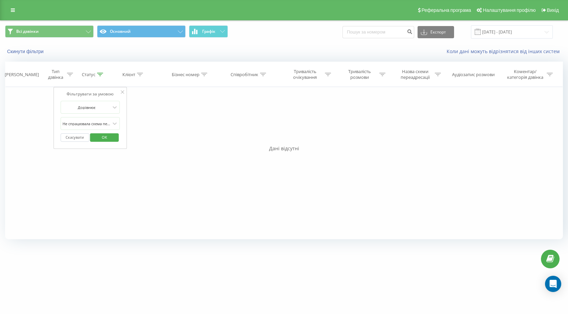
click at [110, 136] on span "OK" at bounding box center [104, 137] width 19 height 10
click at [93, 80] on th "Статус" at bounding box center [90, 74] width 30 height 25
click at [99, 73] on icon at bounding box center [100, 74] width 6 height 3
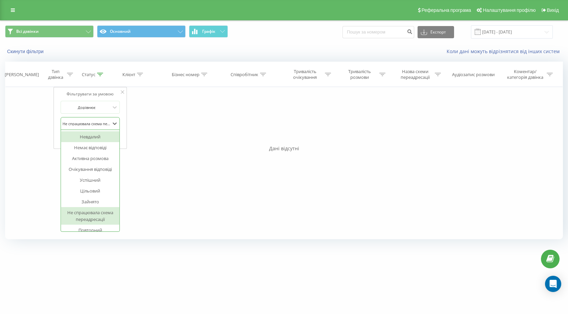
click at [97, 123] on div at bounding box center [87, 123] width 48 height 6
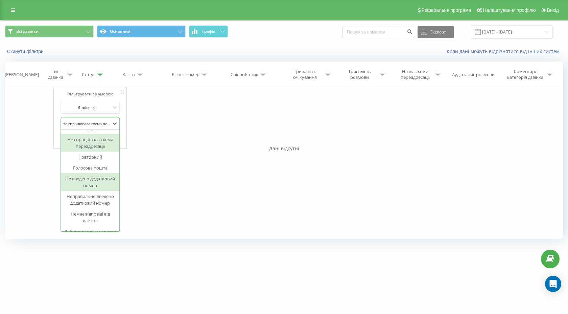
scroll to position [80, 0]
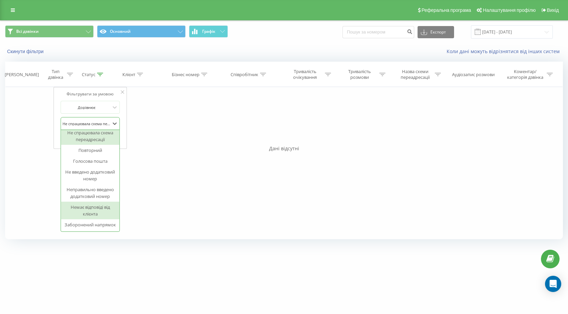
click at [99, 208] on div "Немає відповіді від клієнта" at bounding box center [90, 211] width 59 height 18
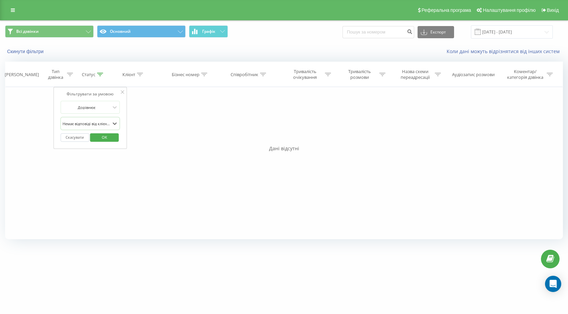
click at [101, 134] on span "OK" at bounding box center [104, 137] width 19 height 10
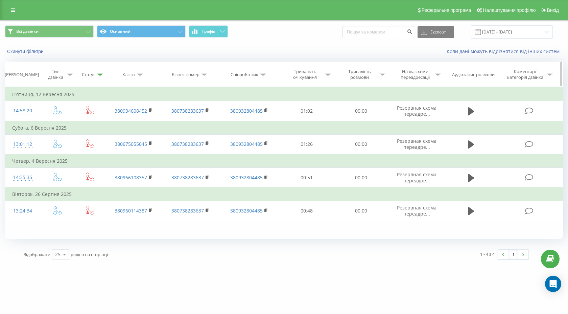
click at [87, 76] on div "Статус" at bounding box center [89, 75] width 14 height 6
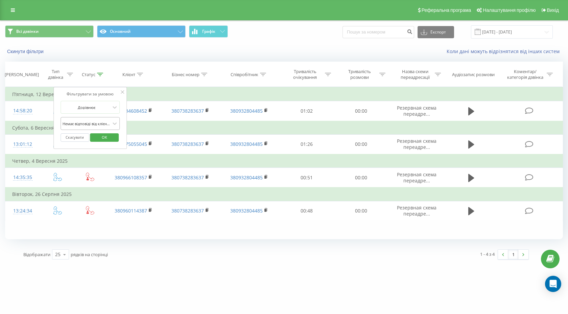
click at [107, 124] on div at bounding box center [87, 123] width 48 height 6
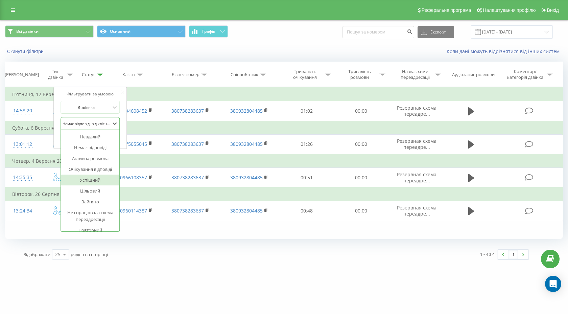
scroll to position [80, 0]
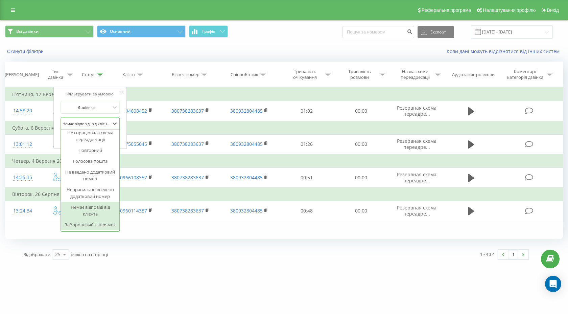
click at [95, 227] on div "Заборонений напрямок" at bounding box center [90, 224] width 59 height 11
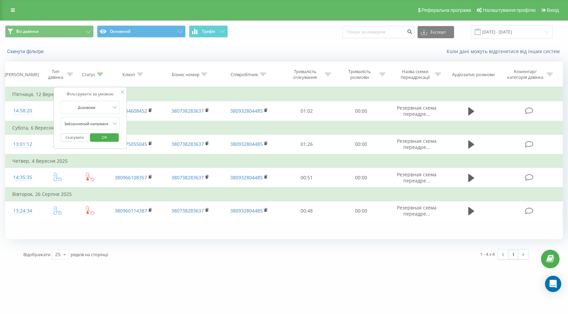
click at [111, 139] on span "OK" at bounding box center [104, 137] width 19 height 10
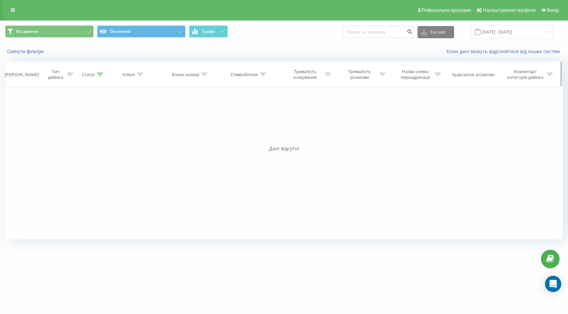
click at [99, 71] on th "Статус" at bounding box center [90, 74] width 30 height 25
click at [97, 79] on th "Статус" at bounding box center [90, 74] width 30 height 25
click at [96, 75] on div "Статус" at bounding box center [92, 75] width 21 height 6
click at [80, 136] on button "Скасувати" at bounding box center [75, 137] width 29 height 8
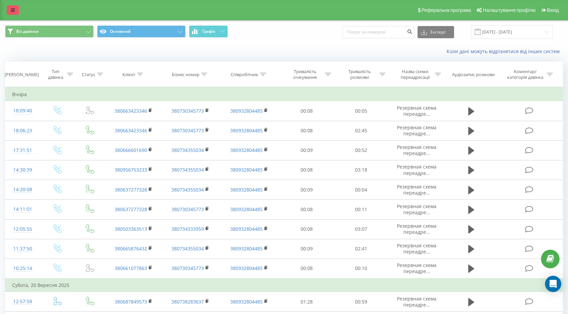
click at [7, 10] on link at bounding box center [13, 9] width 12 height 9
